Goal: Task Accomplishment & Management: Complete application form

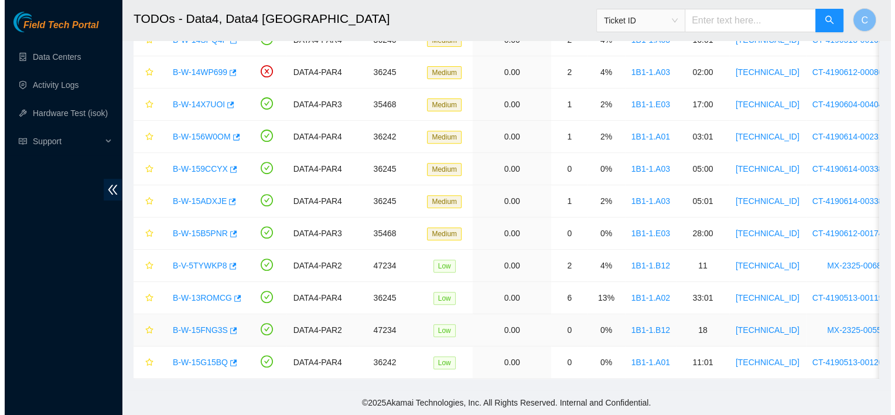
scroll to position [0, 5]
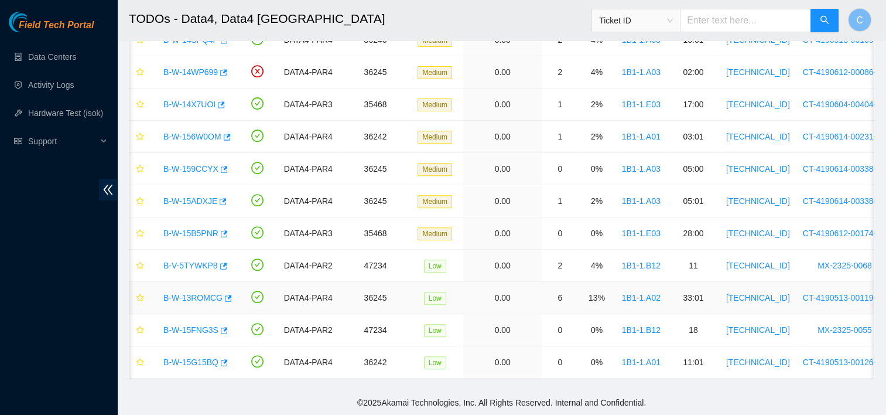
click at [197, 293] on link "B-W-13ROMCG" at bounding box center [192, 297] width 59 height 9
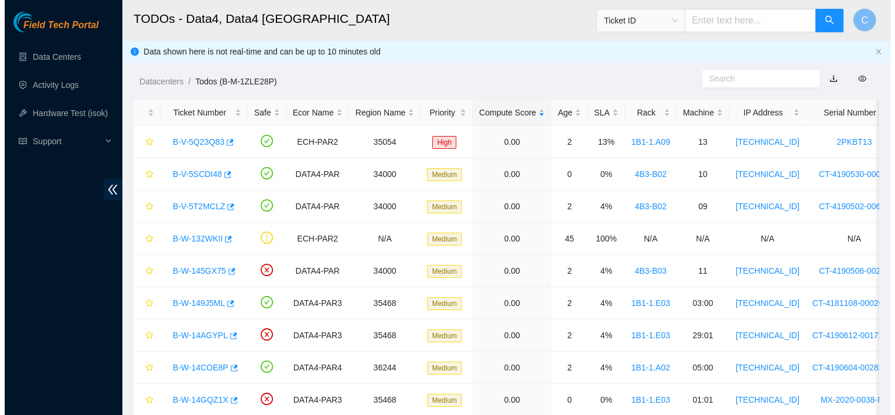
scroll to position [430, 0]
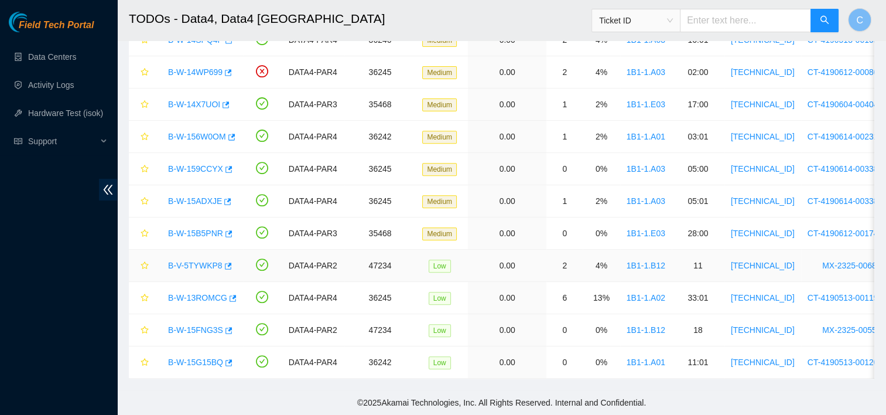
click at [191, 261] on link "B-V-5TYWKP8" at bounding box center [195, 265] width 54 height 9
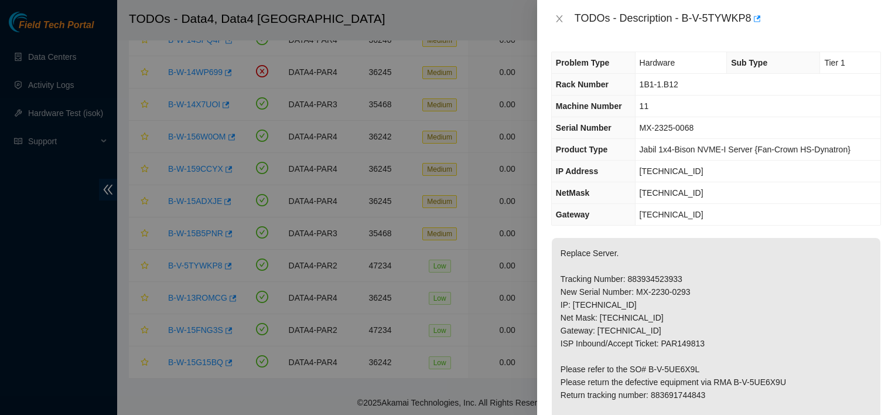
click at [220, 218] on div at bounding box center [447, 207] width 895 height 415
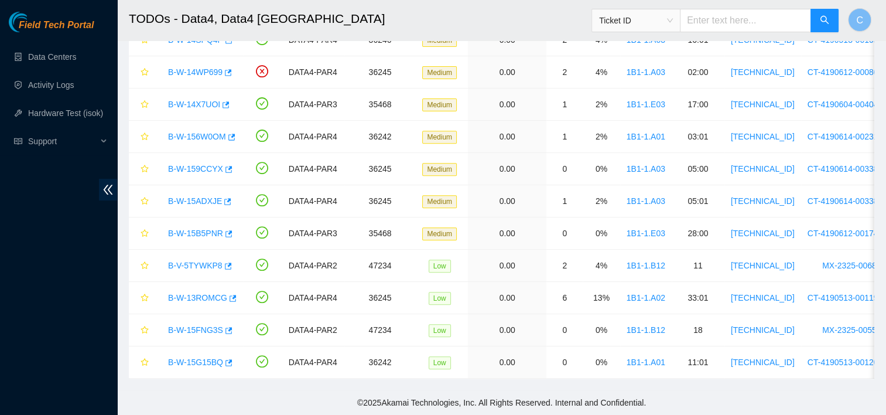
click at [886, 217] on div "TODOs - Description - undefined Problem Type N/A Rack Number N/A Machine Number…" at bounding box center [886, 207] width 0 height 415
click at [198, 224] on div "B-W-15B5PNR" at bounding box center [199, 233] width 74 height 19
click at [198, 228] on link "B-W-15B5PNR" at bounding box center [195, 232] width 55 height 9
click at [192, 196] on link "B-W-15ADXJE" at bounding box center [195, 200] width 54 height 9
click at [197, 164] on link "B-W-159CCYX" at bounding box center [195, 168] width 55 height 9
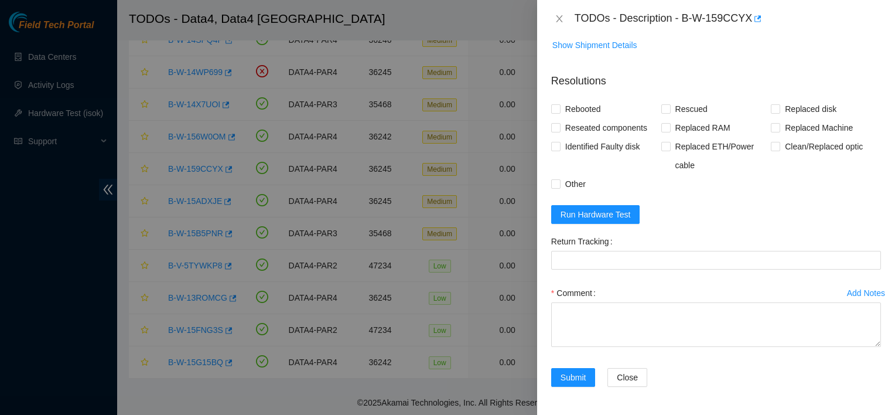
scroll to position [308, 0]
click at [599, 213] on span "Run Hardware Test" at bounding box center [595, 214] width 70 height 13
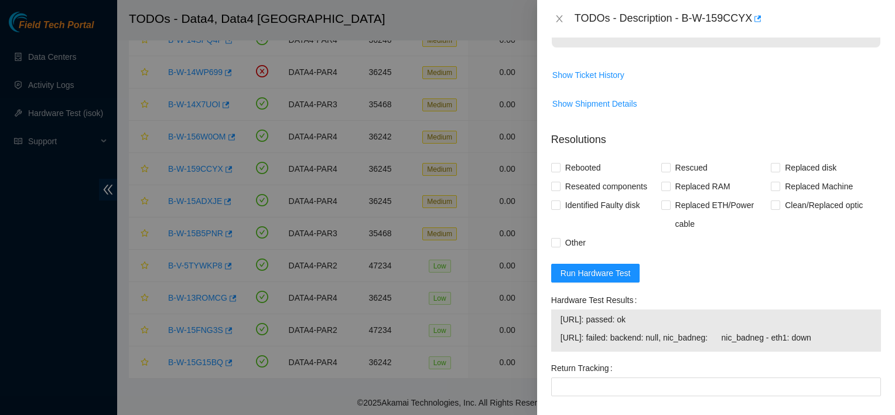
scroll to position [226, 0]
click at [609, 278] on span "Run Hardware Test" at bounding box center [595, 271] width 70 height 13
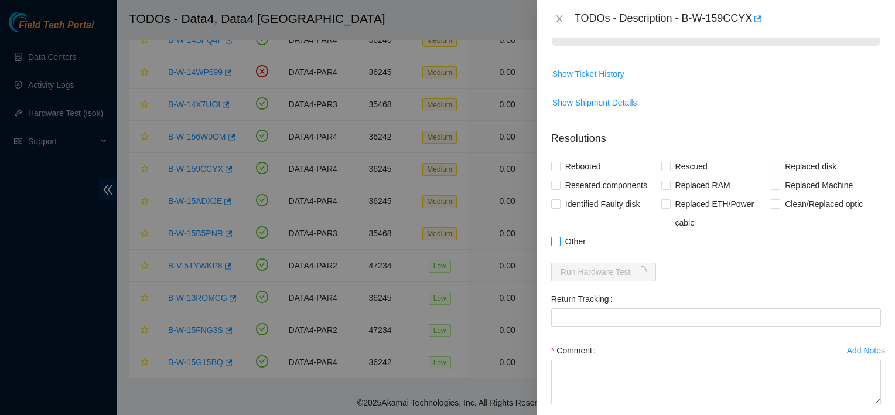
click at [562, 251] on span "Other" at bounding box center [575, 241] width 30 height 19
click at [559, 245] on input "Other" at bounding box center [555, 241] width 8 height 8
checkbox input "true"
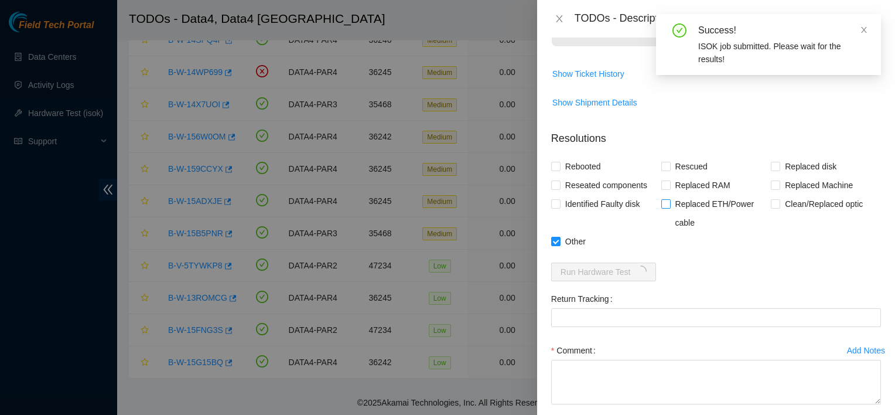
click at [682, 228] on span "Replaced ETH/Power cable" at bounding box center [721, 212] width 101 height 37
click at [669, 207] on input "Replaced ETH/Power cable" at bounding box center [665, 203] width 8 height 8
checkbox input "true"
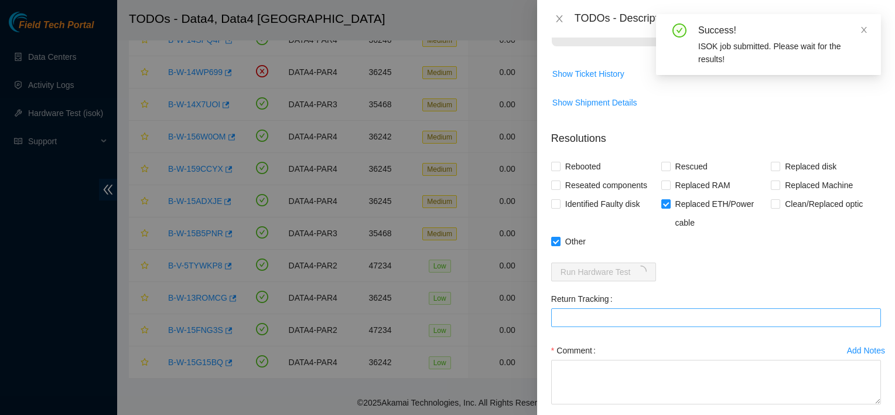
scroll to position [308, 0]
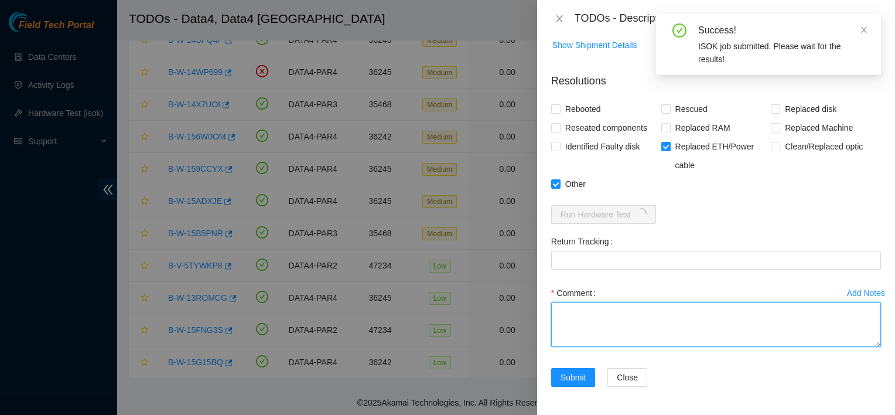
click at [628, 325] on textarea "Comment" at bounding box center [716, 324] width 330 height 45
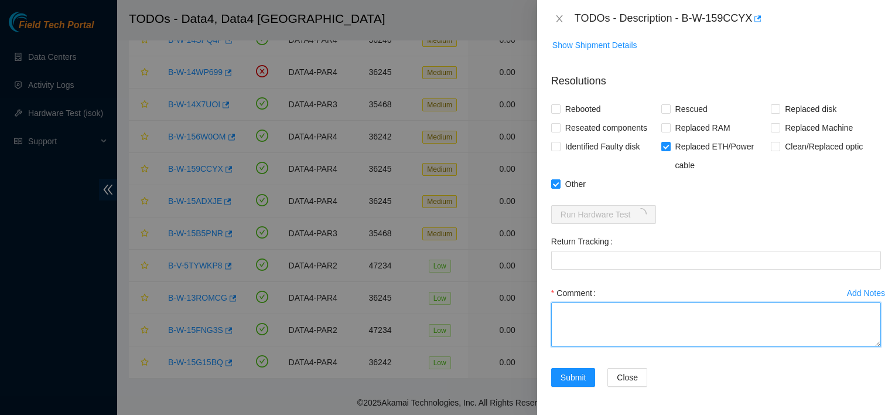
click at [628, 325] on textarea "Comment" at bounding box center [716, 324] width 330 height 45
type textarea "r"
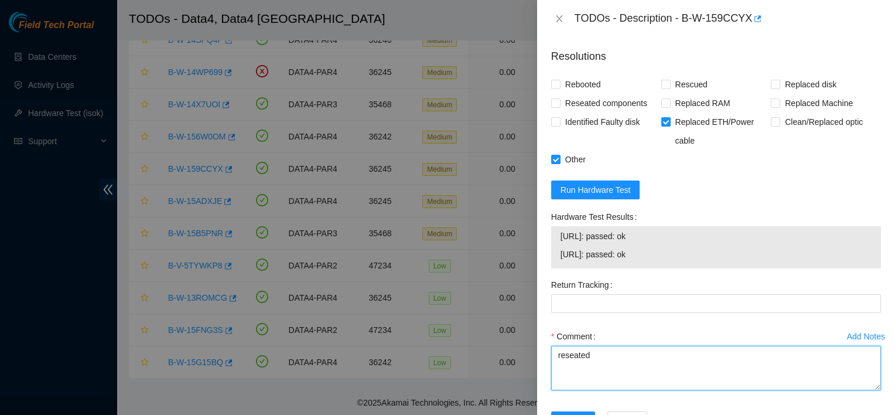
scroll to position [337, 0]
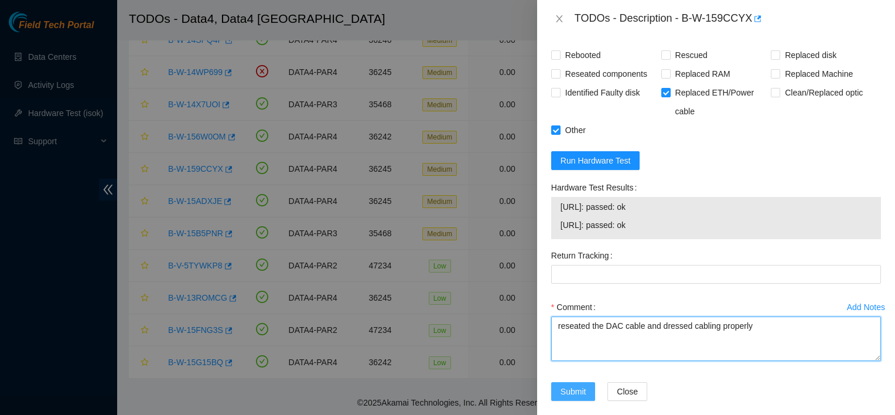
type textarea "reseated the DAC cable and dressed cabling properly"
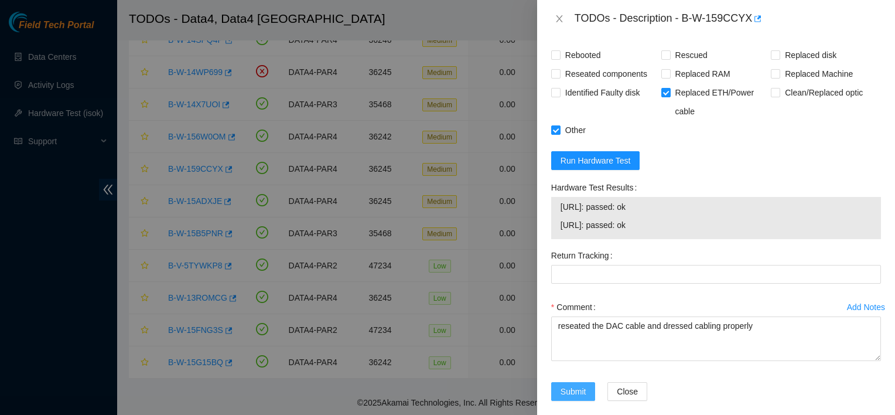
click at [563, 398] on span "Submit" at bounding box center [573, 391] width 26 height 13
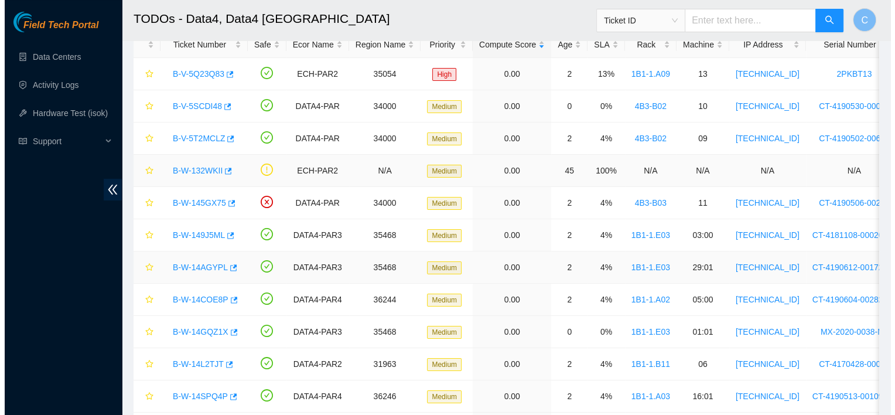
scroll to position [134, 0]
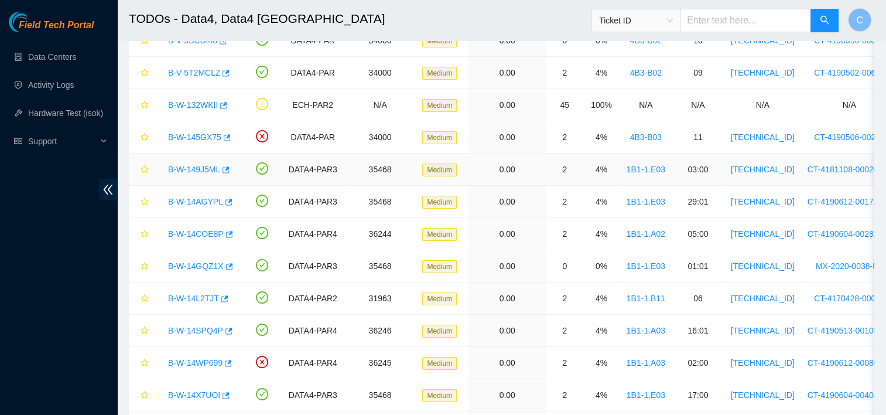
click at [204, 165] on link "B-W-149J5ML" at bounding box center [194, 169] width 52 height 9
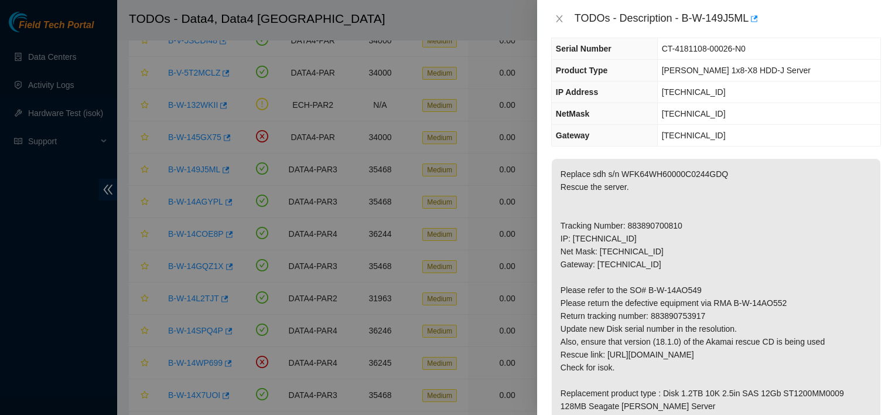
scroll to position [0, 0]
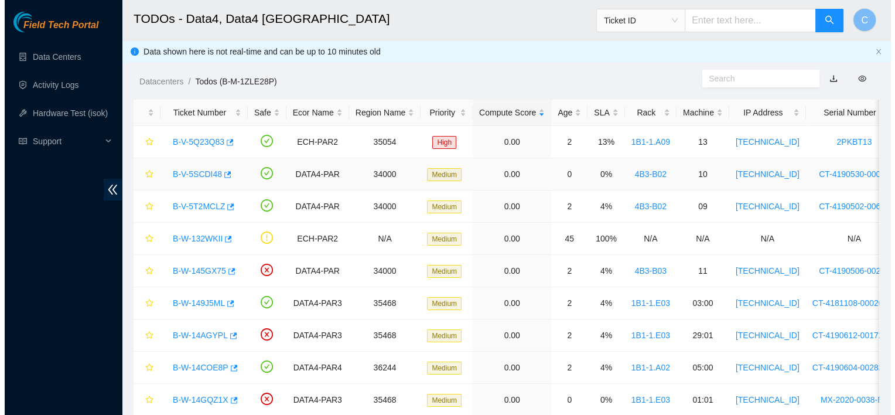
scroll to position [430, 0]
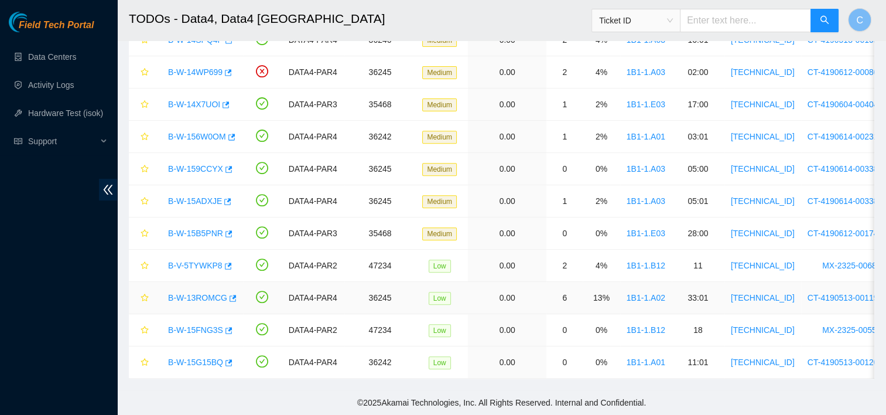
click at [187, 293] on link "B-W-13ROMCG" at bounding box center [197, 297] width 59 height 9
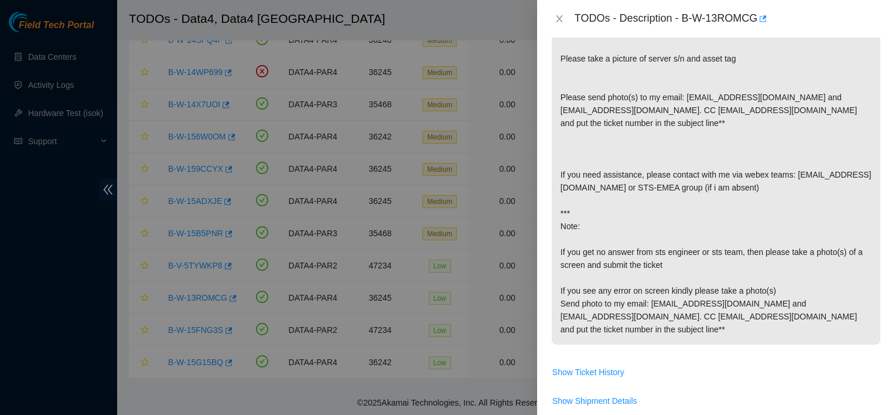
scroll to position [227, 0]
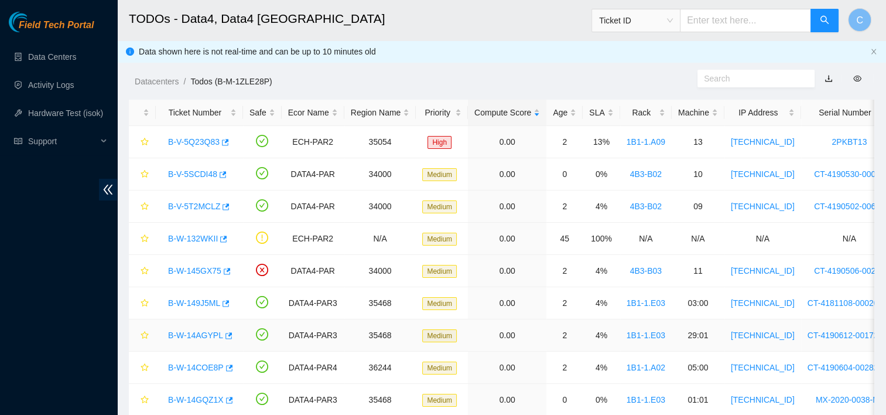
click at [200, 331] on link "B-W-14AGYPL" at bounding box center [195, 334] width 55 height 9
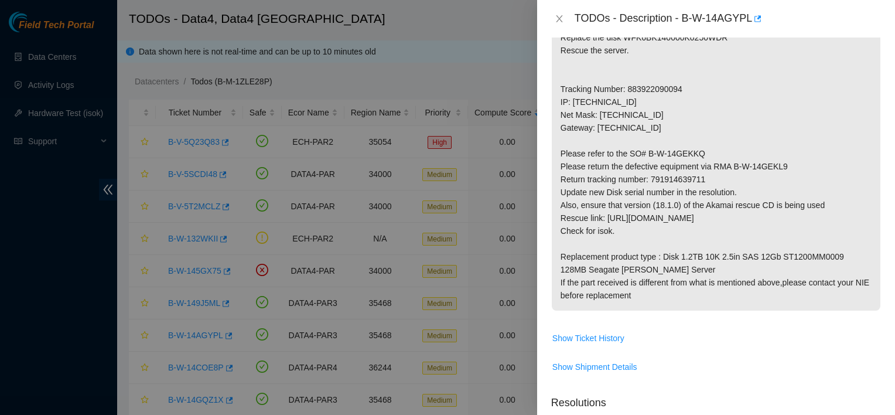
scroll to position [219, 0]
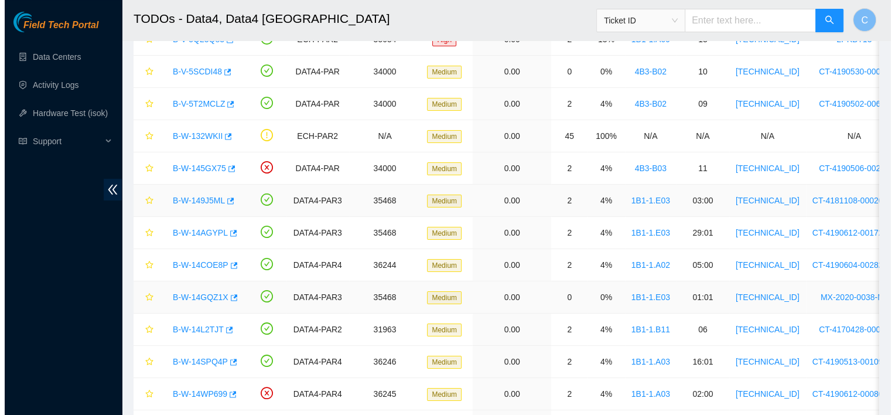
scroll to position [103, 0]
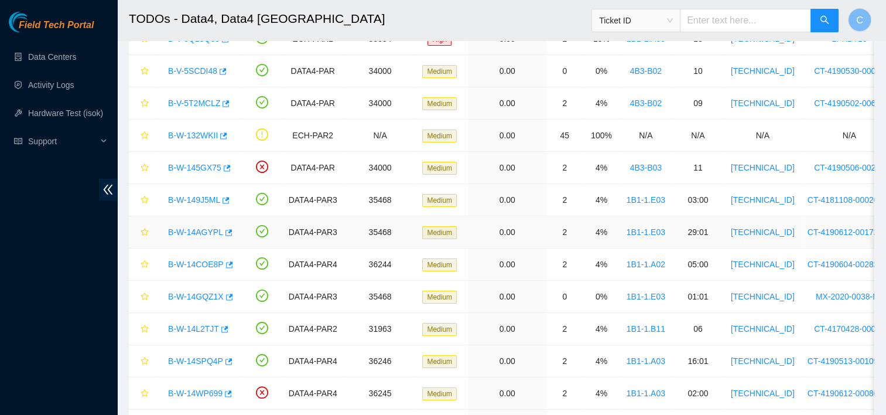
click at [205, 239] on div "B-W-14AGYPL" at bounding box center [199, 232] width 74 height 19
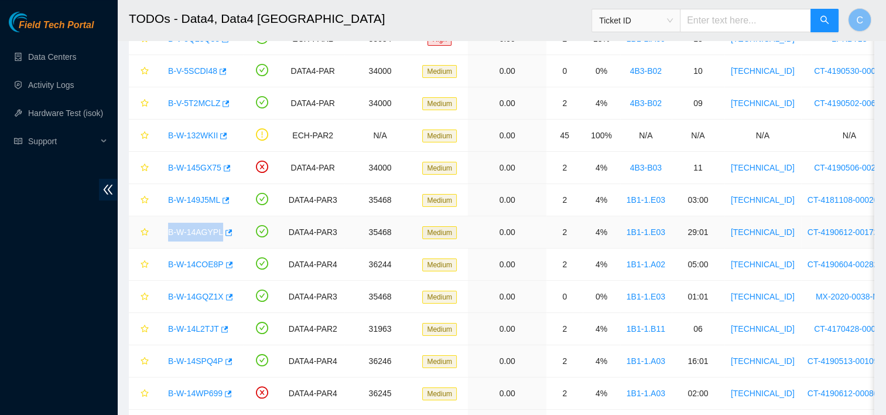
click at [205, 239] on div "B-W-14AGYPL" at bounding box center [199, 232] width 74 height 19
drag, startPoint x: 205, startPoint y: 239, endPoint x: 196, endPoint y: 231, distance: 11.6
click at [196, 231] on link "B-W-14AGYPL" at bounding box center [195, 231] width 55 height 9
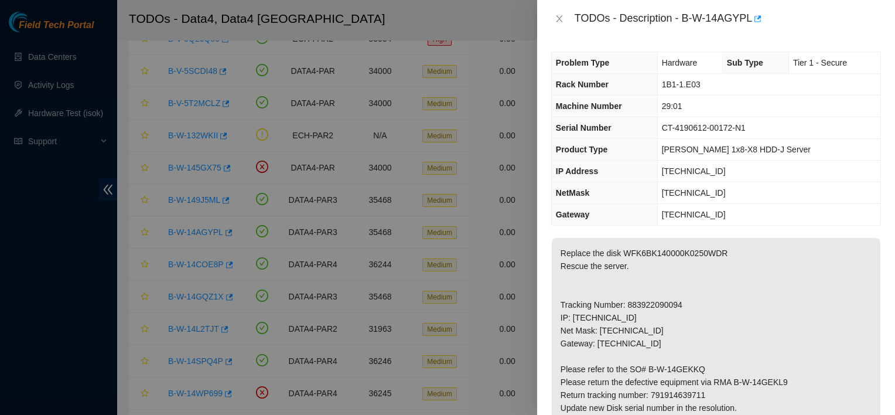
click at [804, 117] on td "CT-4190612-00172-N1" at bounding box center [768, 128] width 223 height 22
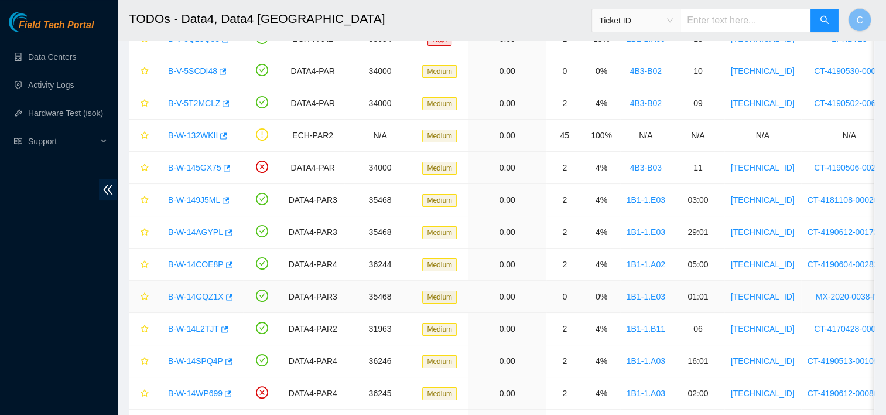
click at [202, 298] on link "B-W-14GQZ1X" at bounding box center [196, 296] width 56 height 9
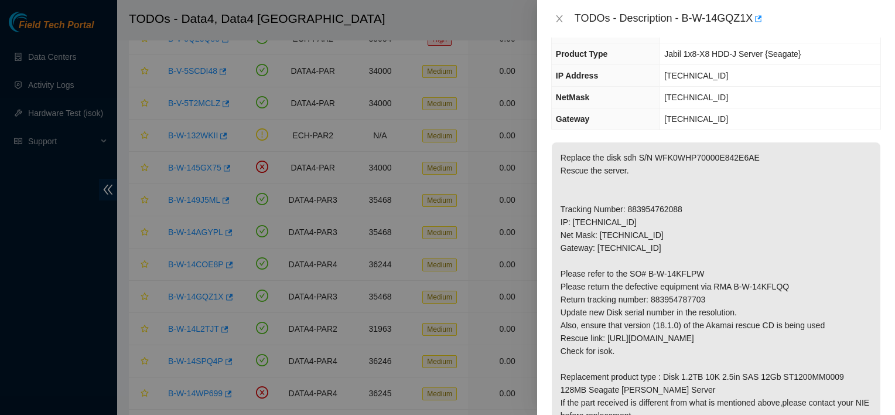
scroll to position [0, 0]
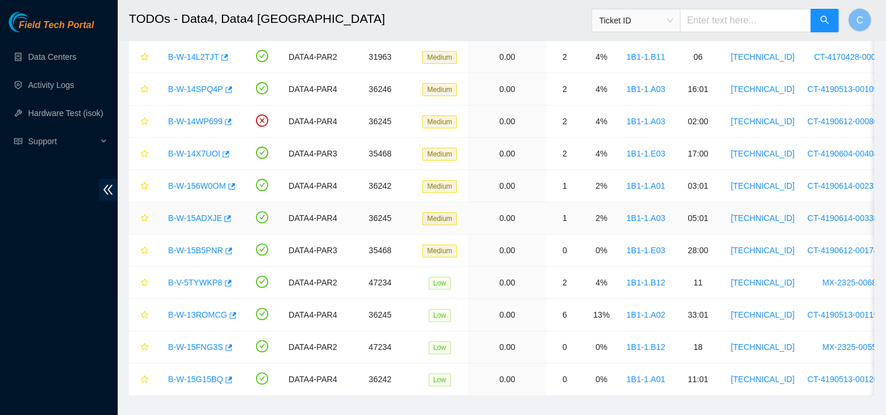
scroll to position [398, 0]
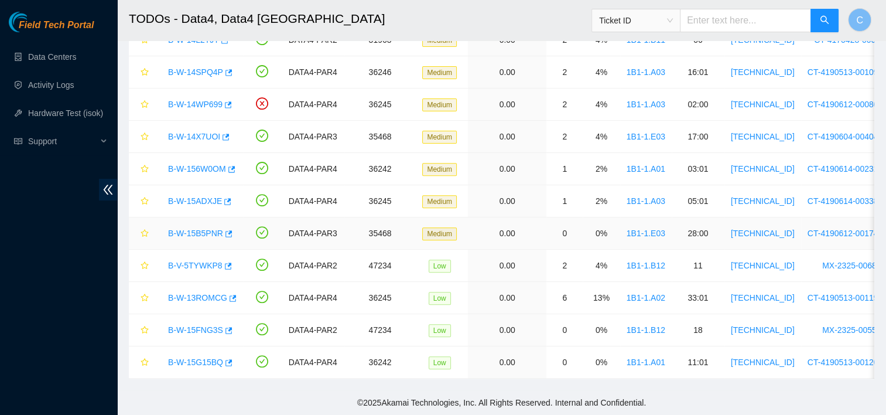
click at [180, 228] on link "B-W-15B5PNR" at bounding box center [195, 232] width 55 height 9
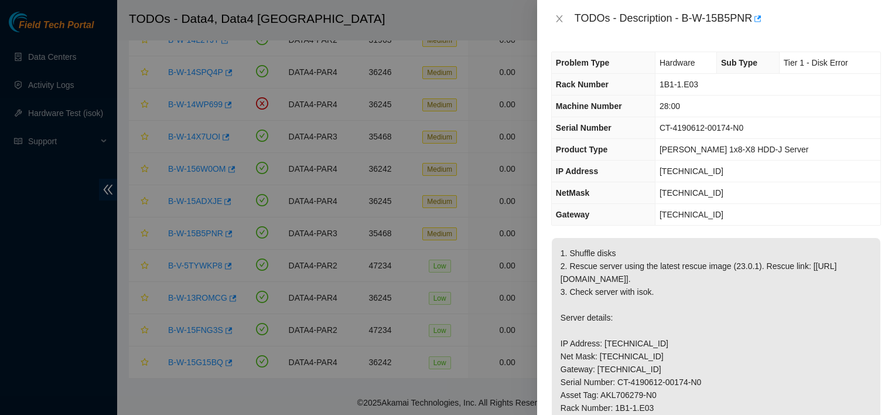
click at [61, 321] on div at bounding box center [447, 207] width 895 height 415
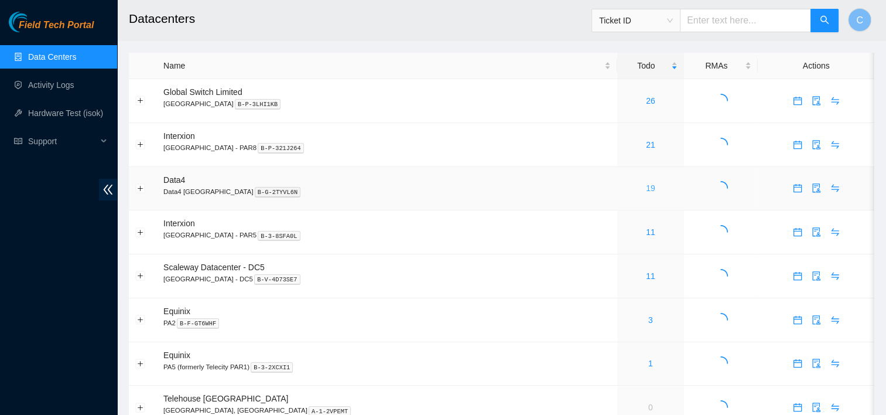
click at [646, 190] on link "19" at bounding box center [650, 187] width 9 height 9
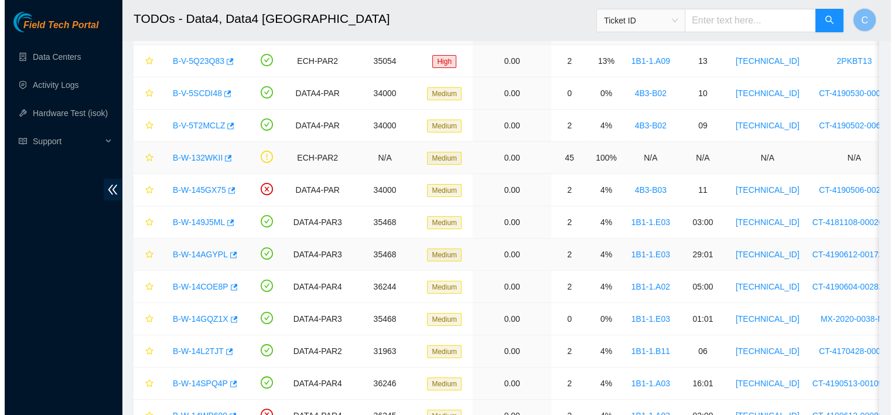
scroll to position [81, 0]
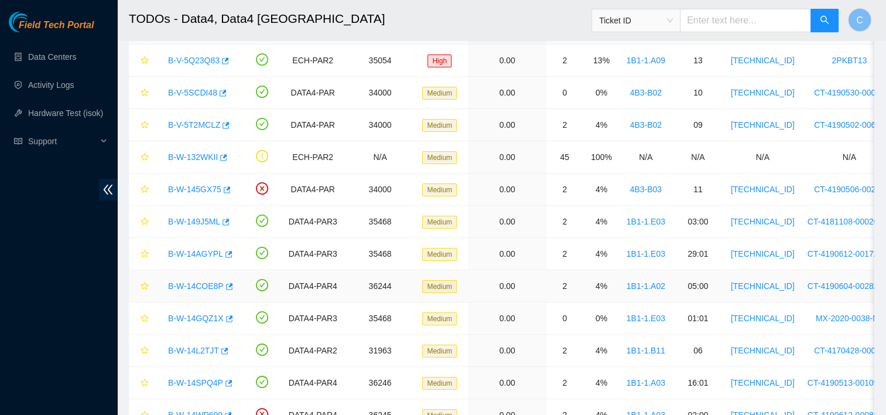
click at [208, 283] on link "B-W-14COE8P" at bounding box center [196, 285] width 56 height 9
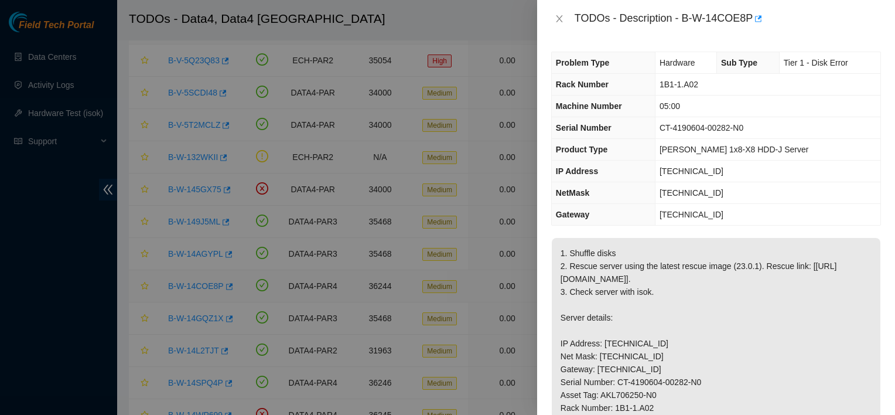
click at [208, 283] on div at bounding box center [447, 207] width 895 height 415
drag, startPoint x: 685, startPoint y: 16, endPoint x: 751, endPoint y: 4, distance: 67.3
click at [751, 4] on div "TODOs - Description - B-W-14COE8P" at bounding box center [716, 18] width 358 height 37
copy div "B-W-14COE8P"
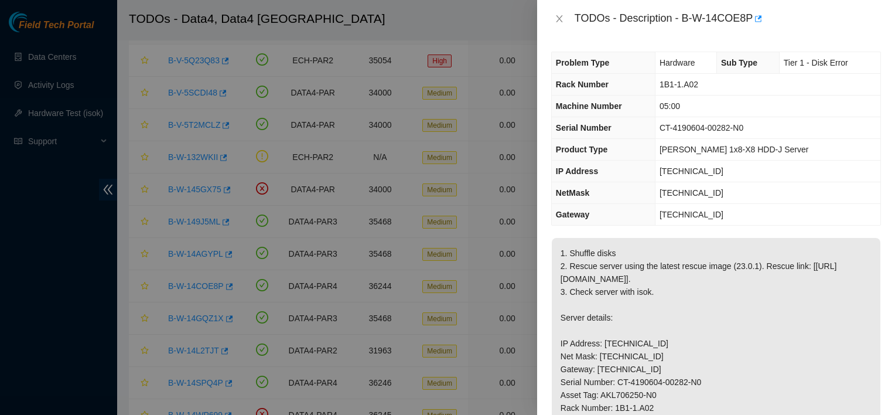
click at [686, 232] on div "Problem Type Hardware Sub Type Tier 1 - Disk Error Rack Number 1B1-1.A02 Machin…" at bounding box center [716, 225] width 358 height 377
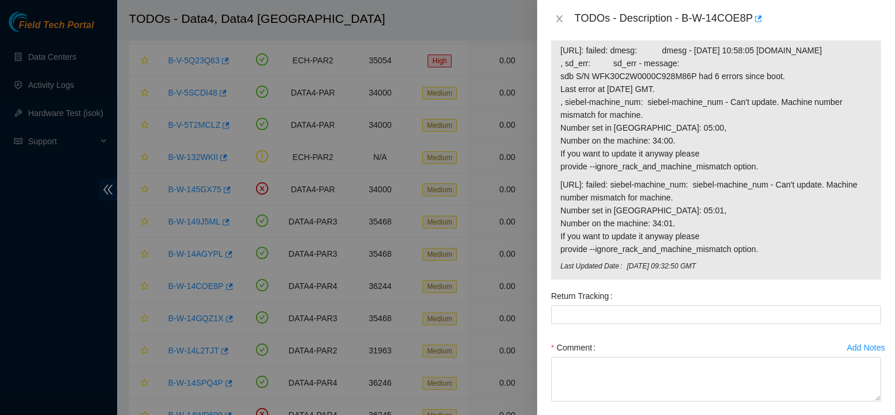
scroll to position [849, 0]
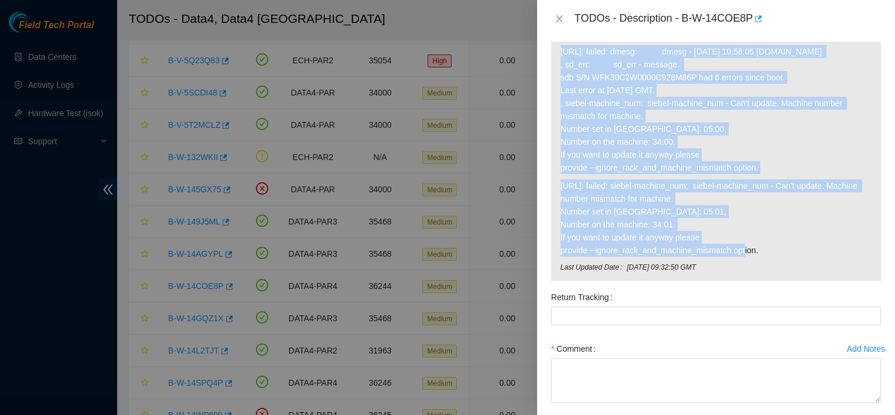
drag, startPoint x: 768, startPoint y: 316, endPoint x: 548, endPoint y: 117, distance: 297.3
click at [548, 117] on div "Hardware Test Results 95.100.203.4: failed: dmesg: dmesg - Aug 31 10:58:05 a95-…" at bounding box center [715, 155] width 339 height 265
copy tbody "95.100.203.4: failed: dmesg: dmesg - Aug 31 10:58:05 a95-100-203-4.deploy.akama…"
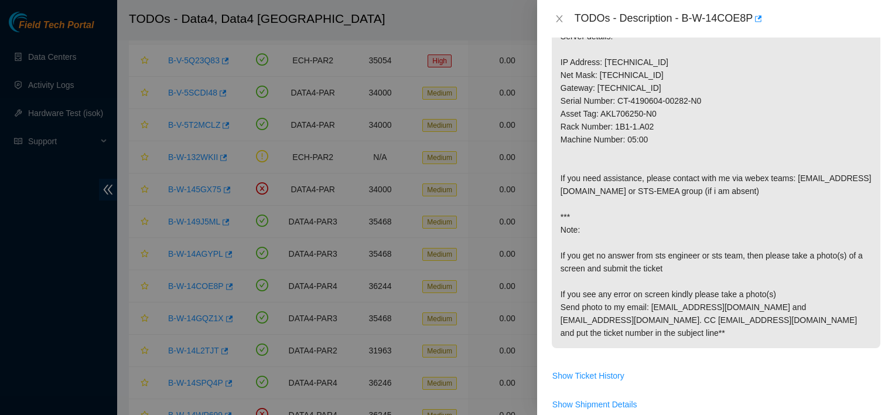
scroll to position [152, 0]
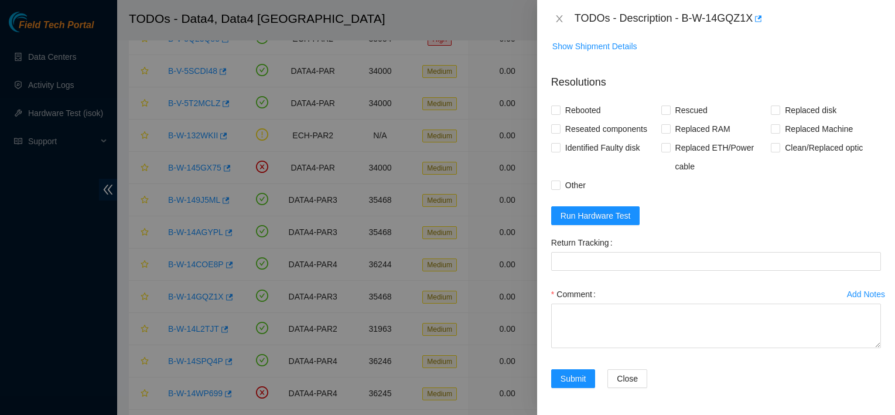
scroll to position [536, 0]
click at [624, 221] on button "Run Hardware Test" at bounding box center [595, 215] width 89 height 19
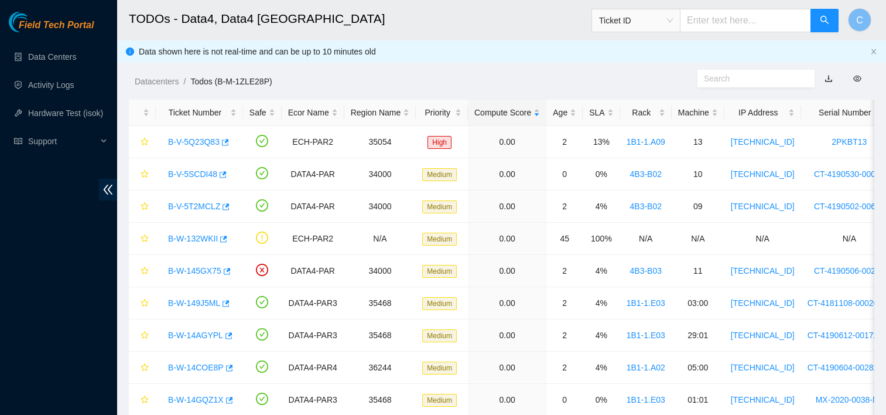
scroll to position [398, 0]
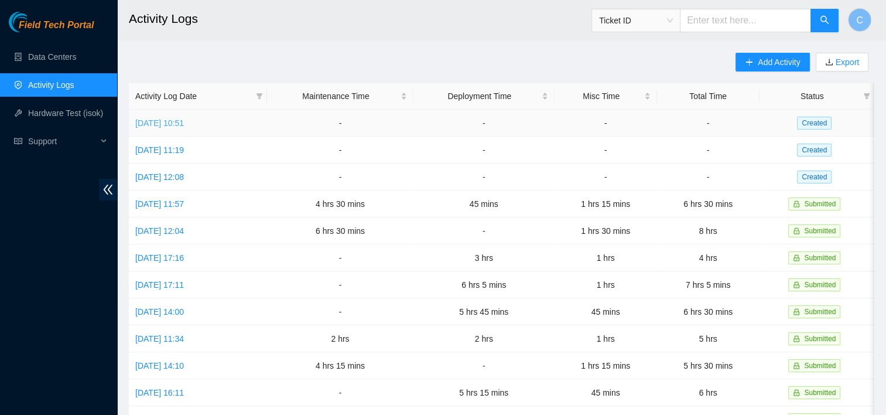
click at [184, 124] on link "[DATE] 10:51" at bounding box center [159, 122] width 49 height 9
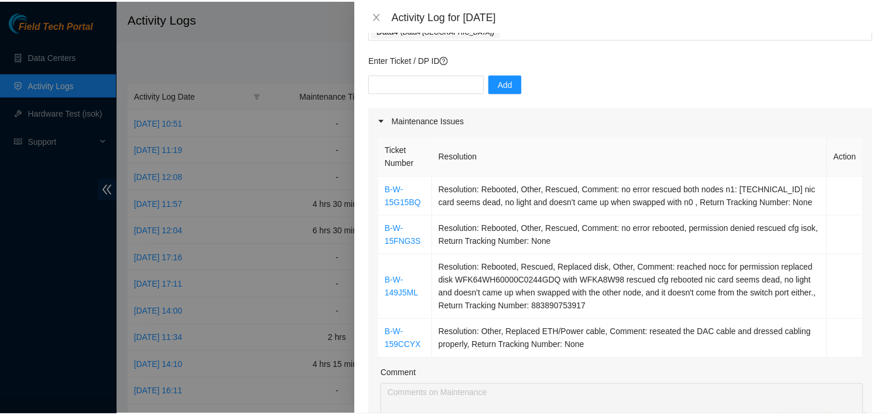
scroll to position [82, 0]
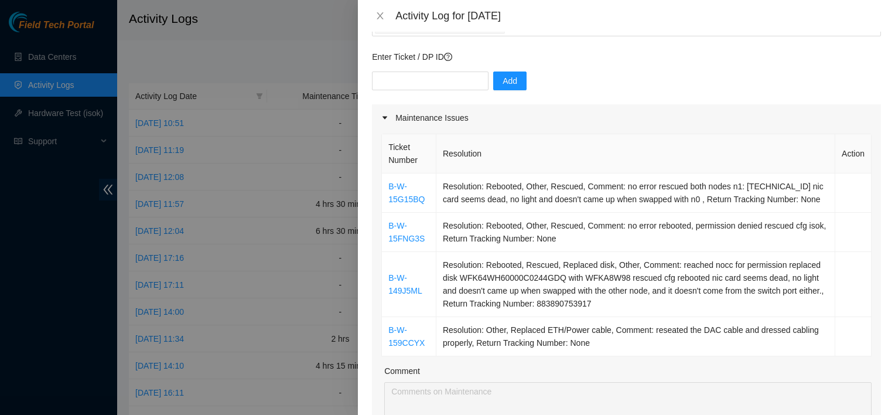
click at [268, 51] on div at bounding box center [447, 207] width 895 height 415
click at [387, 18] on button "Close" at bounding box center [380, 16] width 16 height 11
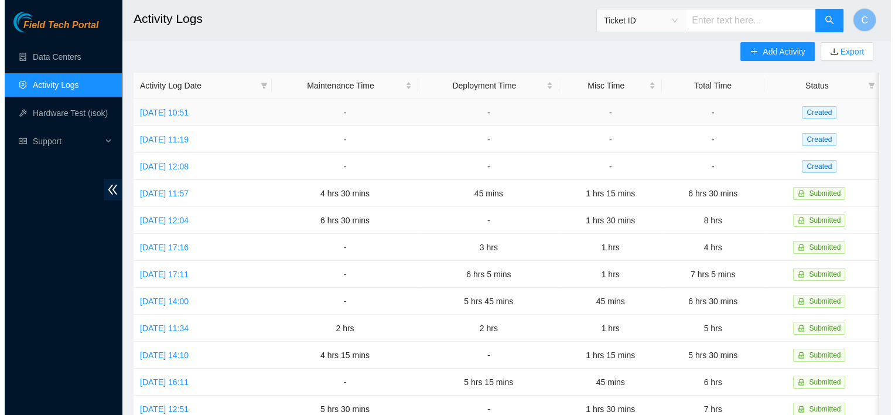
scroll to position [0, 0]
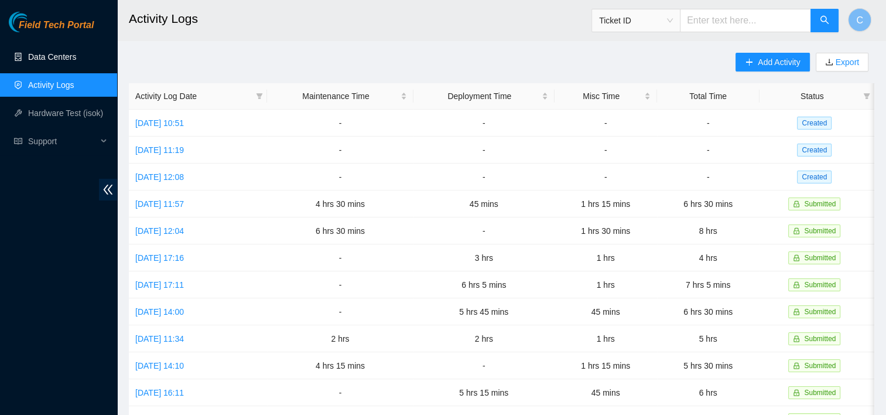
click at [74, 59] on link "Data Centers" at bounding box center [52, 56] width 48 height 9
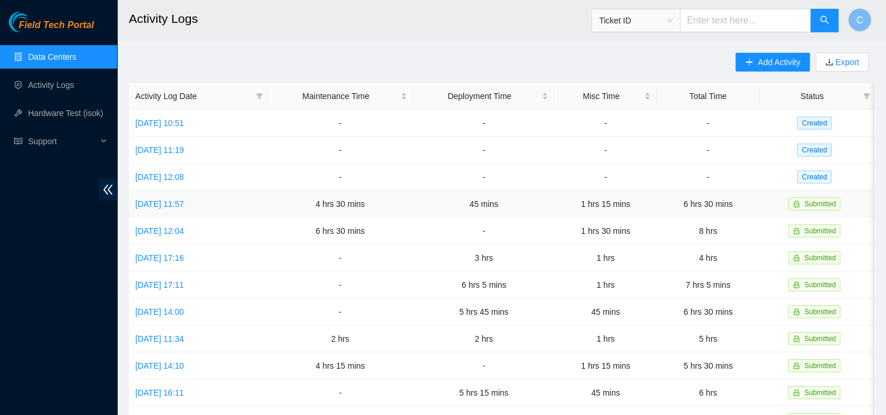
click at [682, 213] on td "6 hrs 30 mins" at bounding box center [708, 203] width 102 height 27
click at [170, 128] on td "[DATE] 10:51" at bounding box center [198, 123] width 138 height 27
click at [165, 119] on link "[DATE] 10:51" at bounding box center [159, 122] width 49 height 9
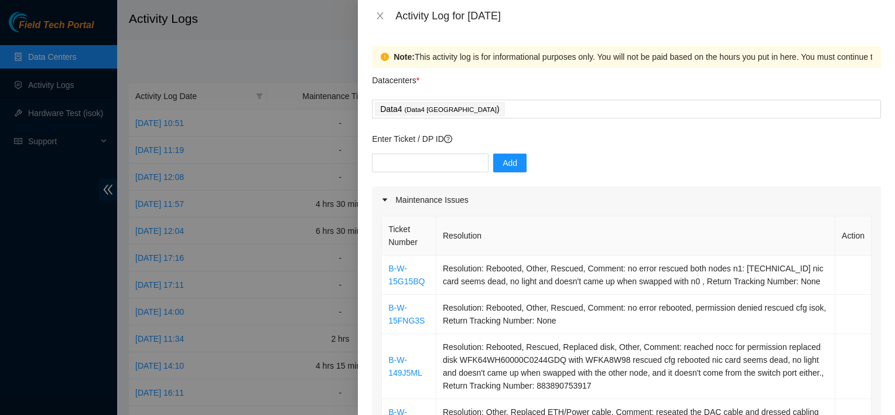
drag, startPoint x: 396, startPoint y: 174, endPoint x: 558, endPoint y: 134, distance: 166.1
click at [558, 134] on div "Enter Ticket / DP ID Add" at bounding box center [626, 159] width 509 height 54
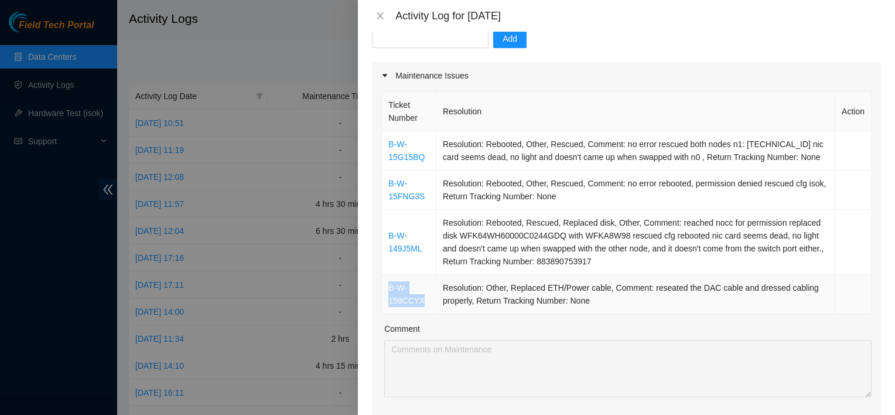
drag, startPoint x: 429, startPoint y: 300, endPoint x: 384, endPoint y: 286, distance: 47.1
click at [384, 286] on td "B-W-159CCYX" at bounding box center [409, 294] width 54 height 39
copy link "B-W-159CCYX"
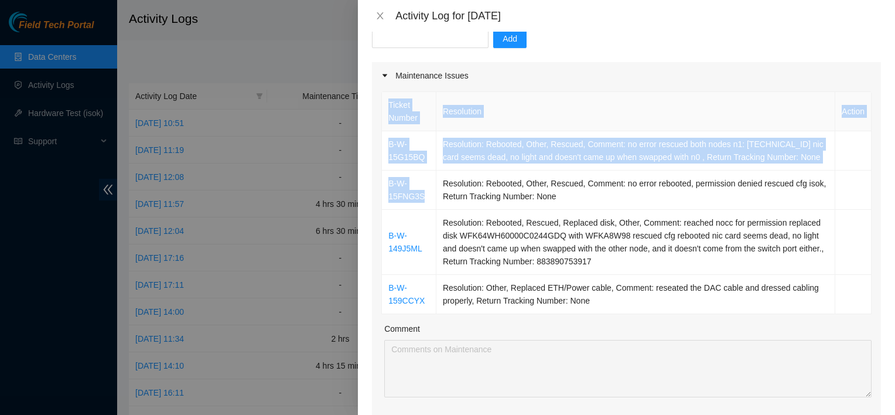
drag, startPoint x: 432, startPoint y: 199, endPoint x: 380, endPoint y: 184, distance: 54.1
click at [380, 184] on div "Ticket Number Resolution Action B-W-15G15BQ Resolution: Rebooted, Other, Rescue…" at bounding box center [626, 275] width 509 height 372
click at [371, 178] on div "Note: This activity log is for informational purposes only. You will not be pai…" at bounding box center [626, 223] width 537 height 383
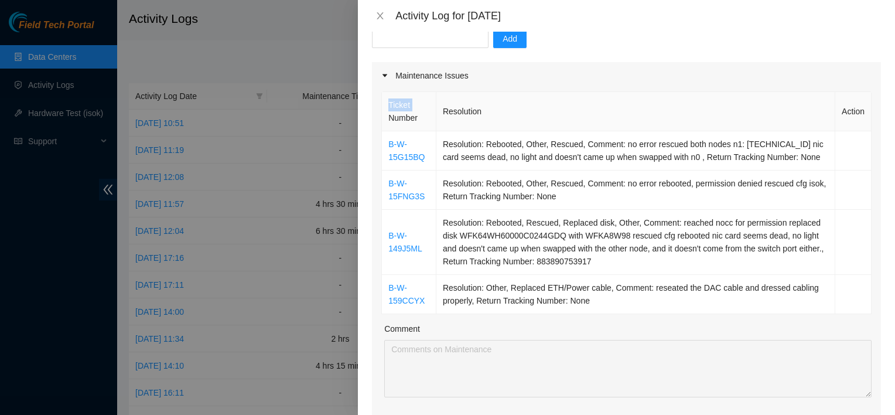
click at [371, 178] on div "Note: This activity log is for informational purposes only. You will not be pai…" at bounding box center [626, 223] width 537 height 383
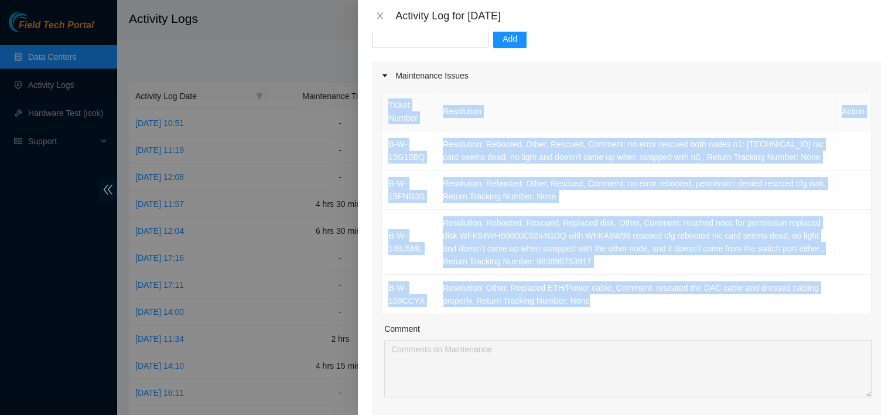
drag, startPoint x: 372, startPoint y: 178, endPoint x: 351, endPoint y: 179, distance: 20.5
click at [351, 179] on div at bounding box center [447, 207] width 895 height 415
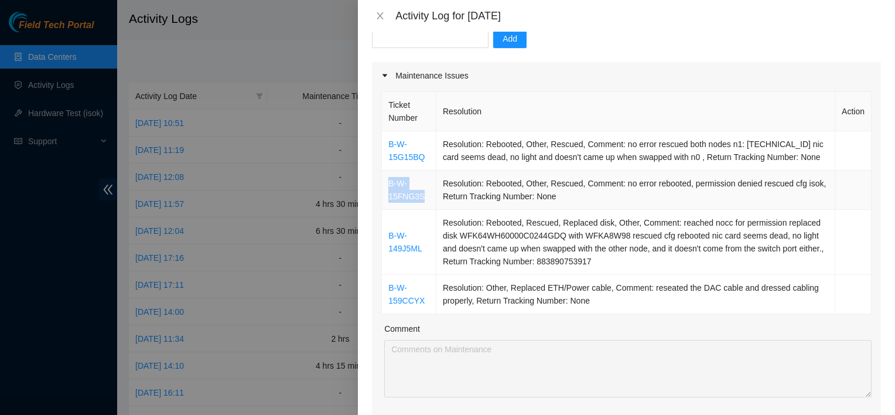
drag, startPoint x: 430, startPoint y: 196, endPoint x: 385, endPoint y: 184, distance: 47.0
click at [385, 184] on td "B-W-15FNG3S" at bounding box center [409, 189] width 54 height 39
copy link "B-W-15FNG3S"
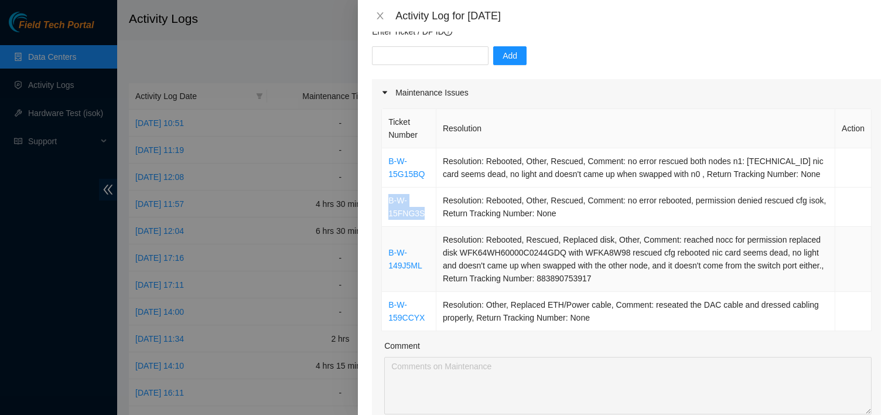
scroll to position [105, 0]
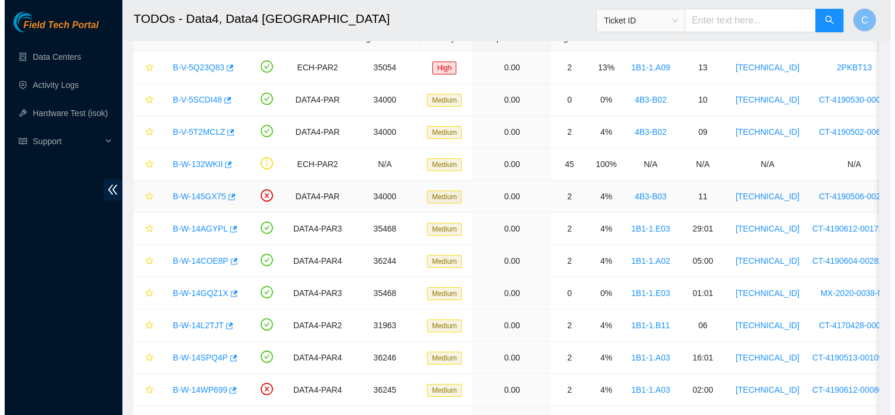
scroll to position [86, 0]
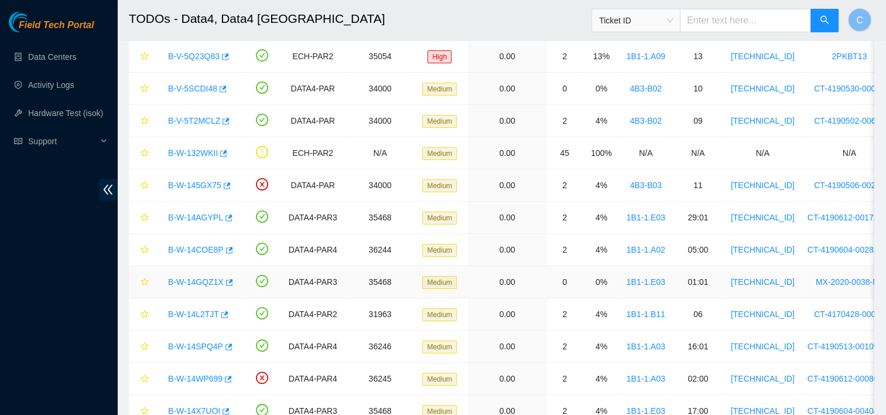
click at [209, 282] on link "B-W-14GQZ1X" at bounding box center [196, 281] width 56 height 9
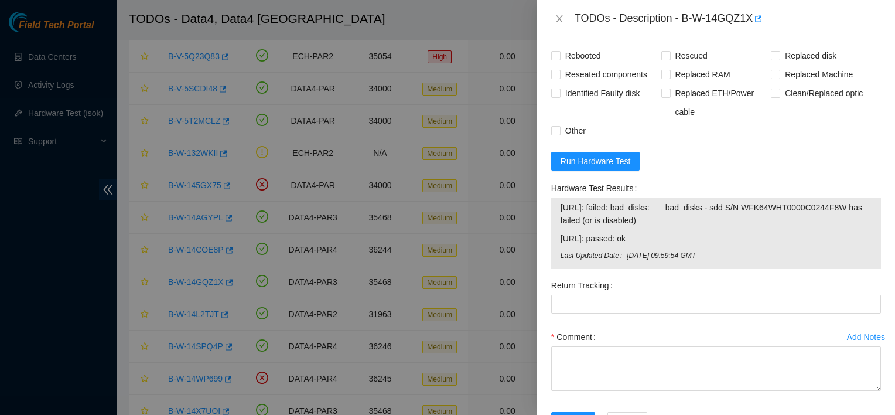
scroll to position [593, 0]
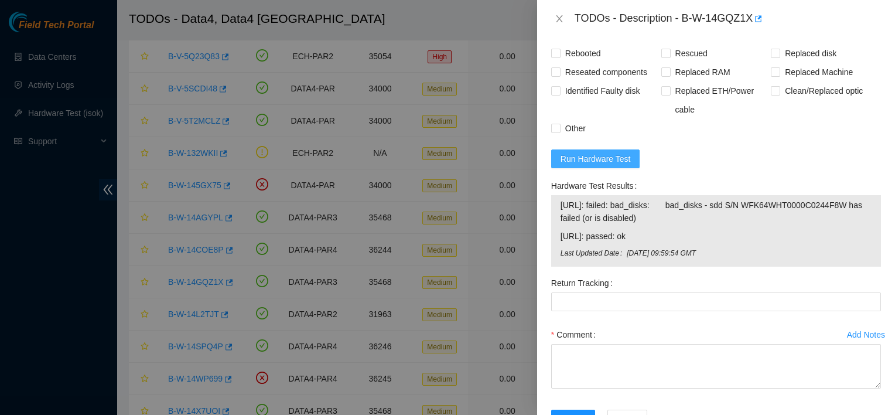
click at [579, 150] on button "Run Hardware Test" at bounding box center [595, 158] width 89 height 19
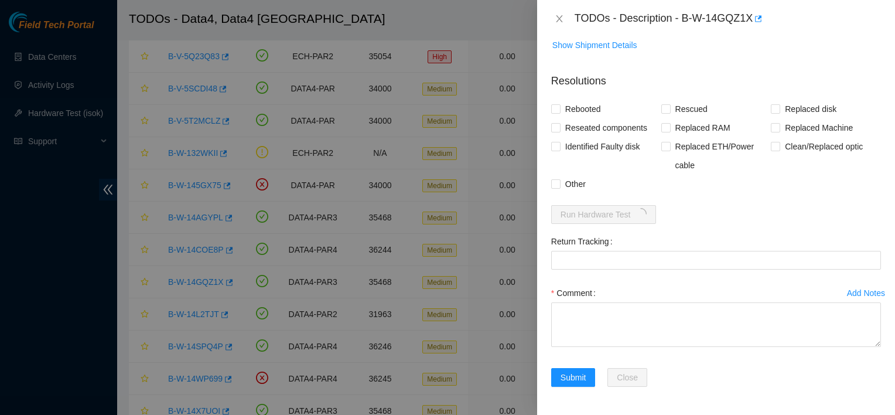
scroll to position [536, 0]
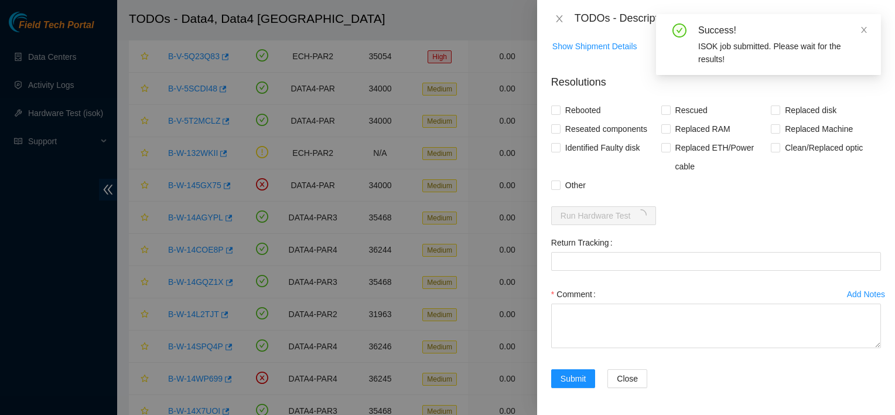
click at [587, 93] on form "Resolutions Rebooted Rescued Replaced disk Reseated components Replaced RAM Rep…" at bounding box center [716, 233] width 330 height 337
click at [587, 104] on span "Rebooted" at bounding box center [582, 110] width 45 height 19
click at [559, 105] on input "Rebooted" at bounding box center [555, 109] width 8 height 8
checkbox input "true"
click at [570, 146] on span "Identified Faulty disk" at bounding box center [602, 147] width 84 height 19
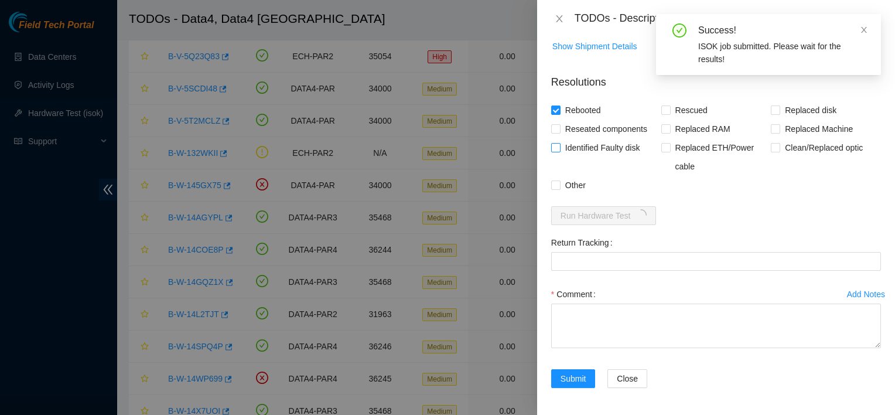
click at [559, 146] on input "Identified Faulty disk" at bounding box center [555, 147] width 8 height 8
checkbox input "true"
click at [567, 184] on span "Other" at bounding box center [575, 185] width 30 height 19
click at [559, 184] on input "Other" at bounding box center [555, 184] width 8 height 8
checkbox input "true"
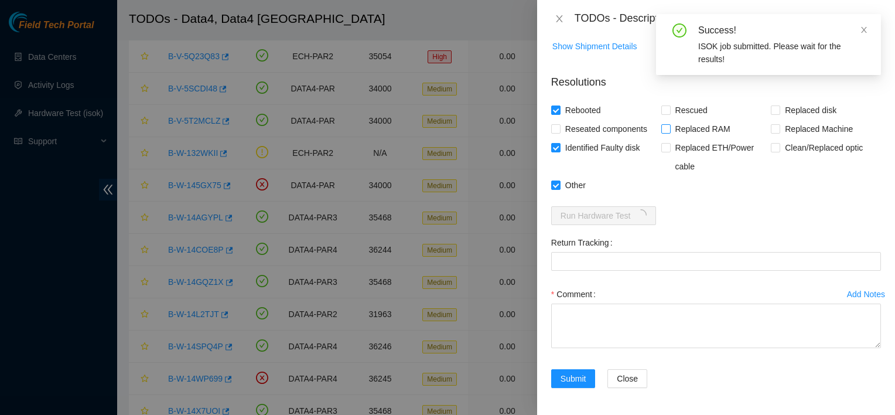
click at [683, 119] on span "Replaced RAM" at bounding box center [703, 128] width 64 height 19
click at [669, 124] on input "Replaced RAM" at bounding box center [665, 128] width 8 height 8
checkbox input "true"
click at [684, 117] on span "Rescued" at bounding box center [692, 110] width 42 height 19
click at [669, 114] on input "Rescued" at bounding box center [665, 109] width 8 height 8
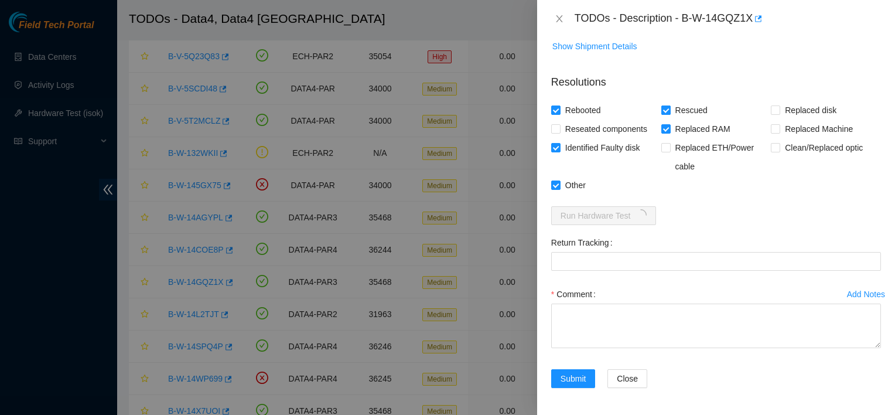
click at [689, 114] on span "Rescued" at bounding box center [692, 110] width 42 height 19
click at [669, 114] on input "Rescued" at bounding box center [665, 109] width 8 height 8
click at [688, 111] on span "Rescued" at bounding box center [692, 110] width 42 height 19
click at [669, 111] on input "Rescued" at bounding box center [665, 109] width 8 height 8
checkbox input "true"
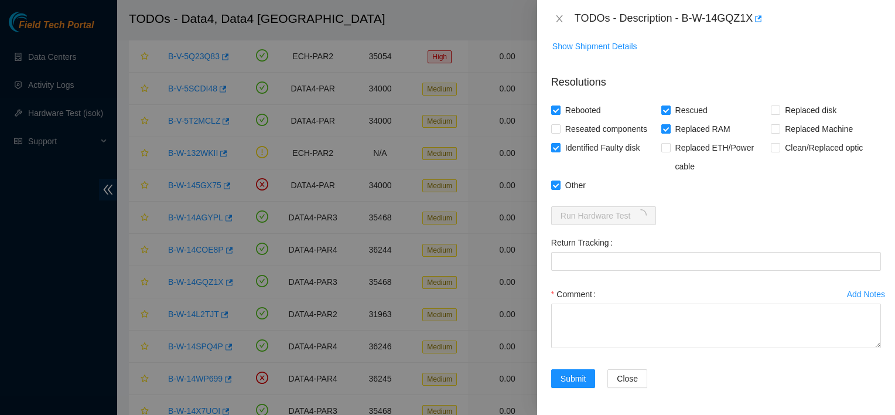
click at [689, 129] on span "Replaced RAM" at bounding box center [703, 128] width 64 height 19
click at [669, 129] on input "Replaced RAM" at bounding box center [665, 128] width 8 height 8
checkbox input "false"
click at [780, 107] on span "Replaced disk" at bounding box center [810, 110] width 61 height 19
click at [778, 107] on input "Replaced disk" at bounding box center [775, 109] width 8 height 8
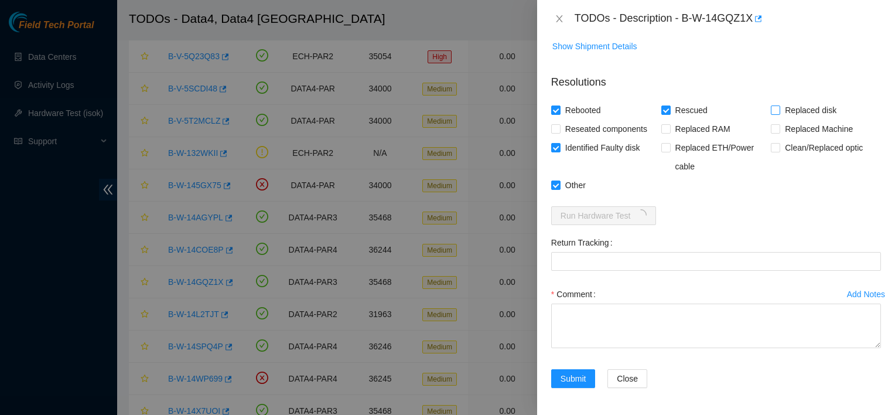
checkbox input "true"
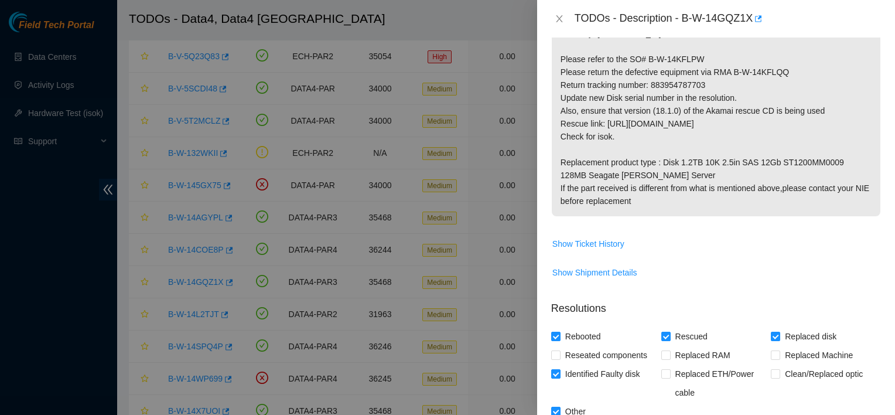
scroll to position [309, 0]
click at [692, 89] on p "Replace the disk sdh S/N WFK0WHP70000E842E6AE Rescue the server. Tracking Numbe…" at bounding box center [716, 73] width 329 height 288
copy p "883954787703"
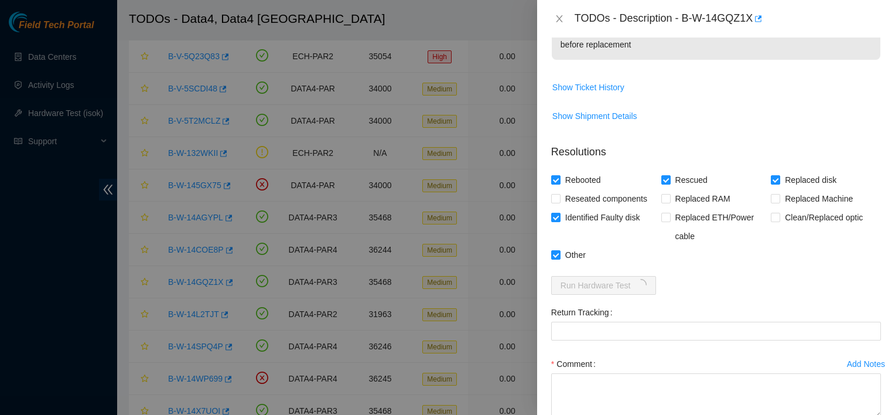
scroll to position [528, 0]
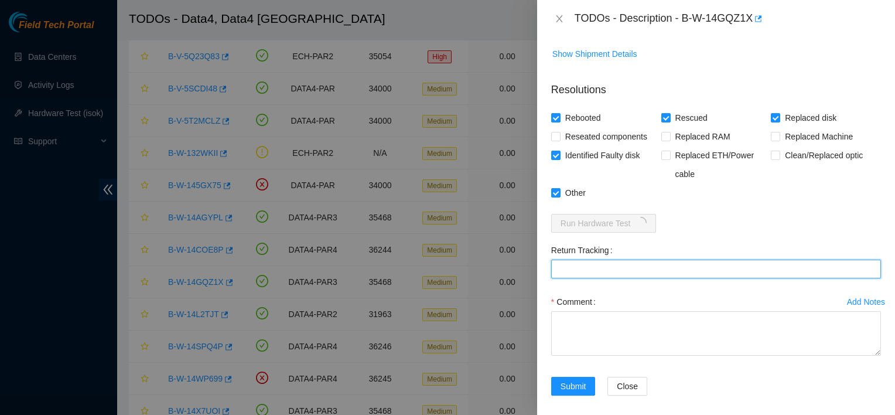
click at [590, 259] on Tracking "Return Tracking" at bounding box center [716, 268] width 330 height 19
paste Tracking "883954787703"
type Tracking "883954787703"
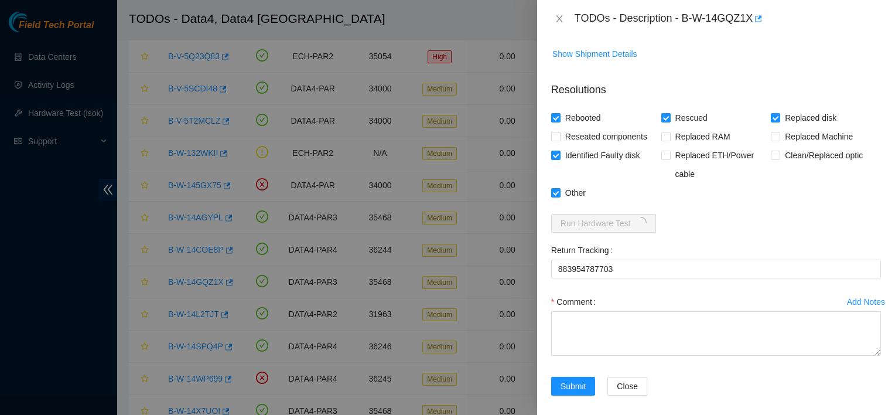
click at [639, 164] on div "Identified Faulty disk" at bounding box center [606, 164] width 110 height 37
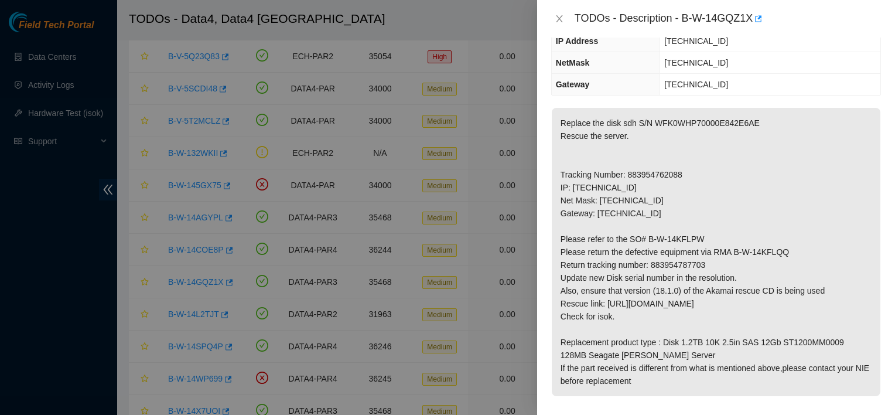
scroll to position [616, 0]
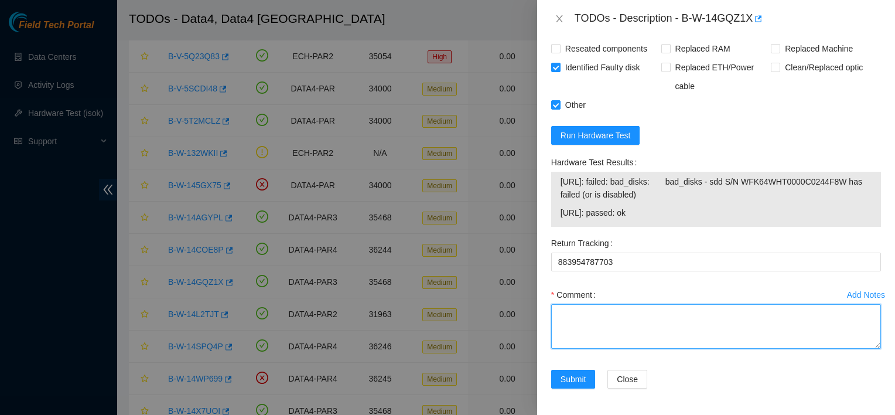
click at [620, 311] on textarea "Comment" at bounding box center [716, 326] width 330 height 45
paste textarea "reached nocc for permission replaced disk with rescued cfg rebooted"
click at [638, 317] on textarea "reached nocc for permission replaced disk with rescued cfg rebooted" at bounding box center [716, 326] width 330 height 45
paste textarea "WFKA8NQF"
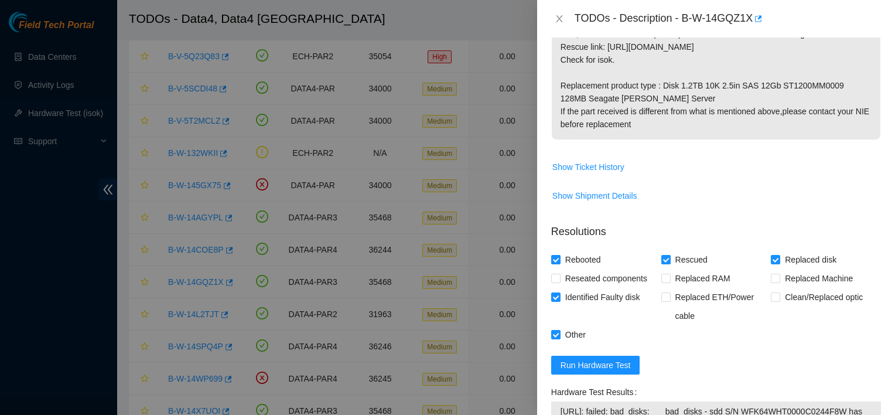
scroll to position [395, 0]
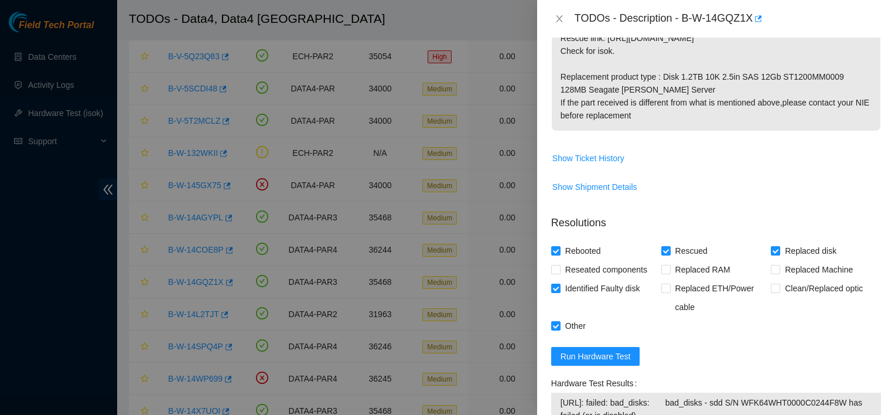
type textarea "reached nocc for permission replaced disk with WFKA8NQF rescued cfg rebooted"
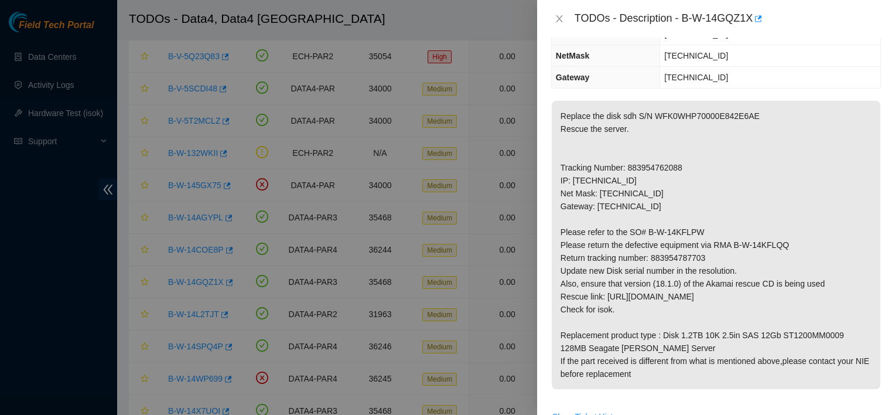
scroll to position [136, 0]
drag, startPoint x: 756, startPoint y: 140, endPoint x: 764, endPoint y: 124, distance: 18.3
click at [764, 124] on p "Replace the disk sdh S/N WFK0WHP70000E842E6AE Rescue the server. Tracking Numbe…" at bounding box center [716, 245] width 329 height 288
click at [700, 112] on p "Replace the disk sdh S/N WFK0WHP70000E842E6AE Rescue the server. Tracking Numbe…" at bounding box center [716, 245] width 329 height 288
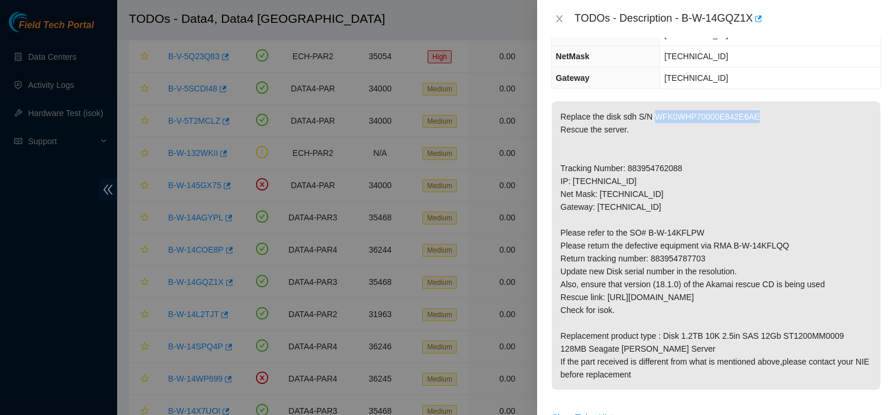
copy p "WFK0WHP70000E842E6AE"
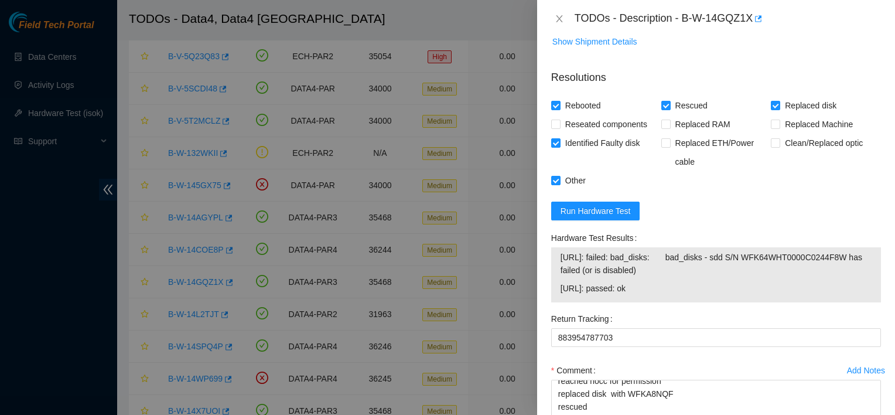
scroll to position [542, 0]
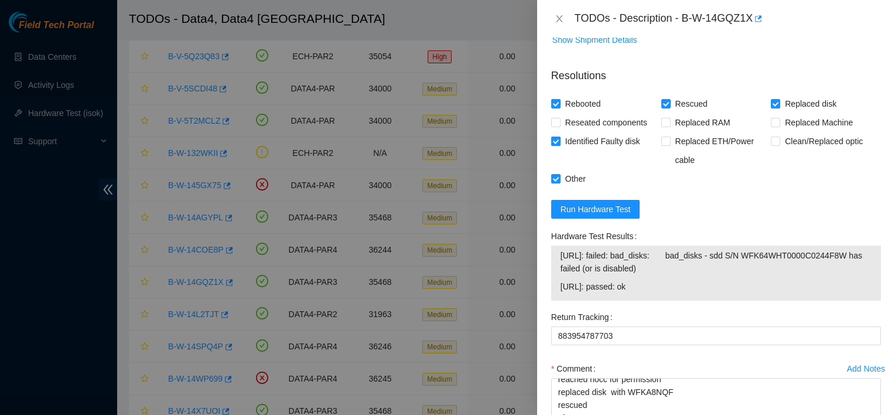
click at [572, 137] on span "Identified Faulty disk" at bounding box center [602, 141] width 84 height 19
click at [559, 137] on input "Identified Faulty disk" at bounding box center [555, 140] width 8 height 8
checkbox input "false"
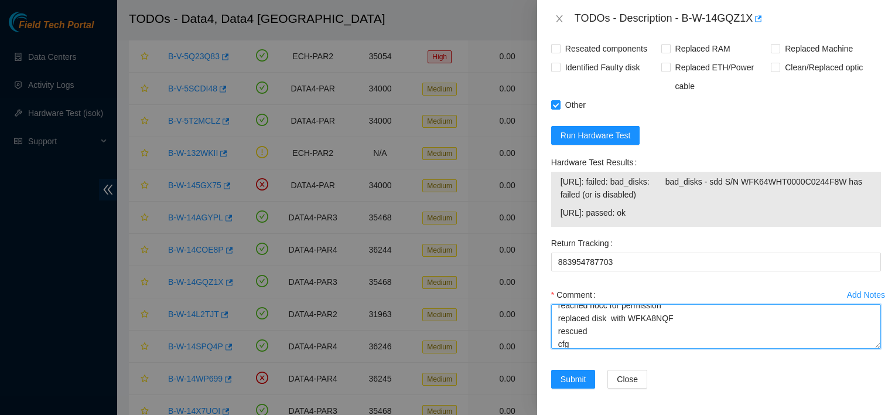
click at [605, 318] on textarea "reached nocc for permission replaced disk with WFKA8NQF rescued cfg rebooted" at bounding box center [716, 326] width 330 height 45
paste textarea "WFK0WHP70000E842E6AE"
click at [635, 341] on textarea "reached nocc for permission replaced disk WFK0WHP70000E842E6AE with WFKA8NQF re…" at bounding box center [716, 326] width 330 height 45
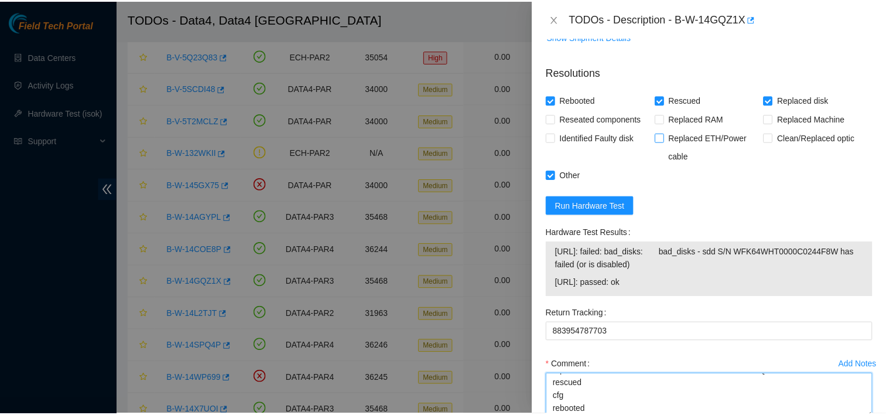
scroll to position [616, 0]
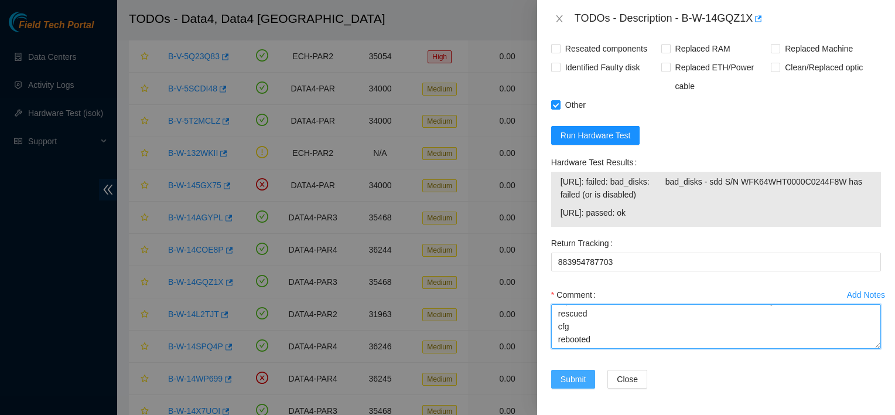
type textarea "reached nocc for permission replaced disk WFK0WHP70000E842E6AE with WFKA8NQF re…"
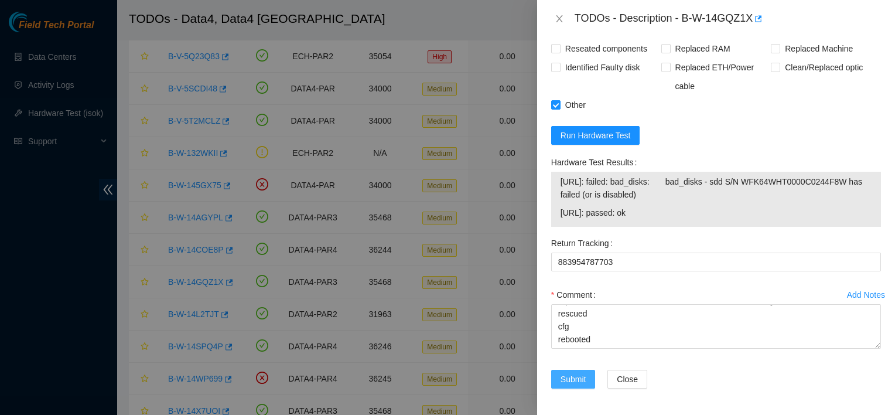
click at [574, 376] on span "Submit" at bounding box center [573, 378] width 26 height 13
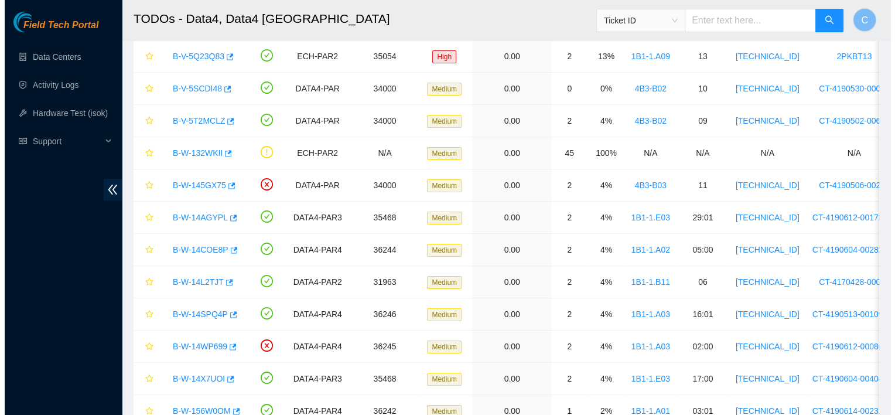
scroll to position [314, 0]
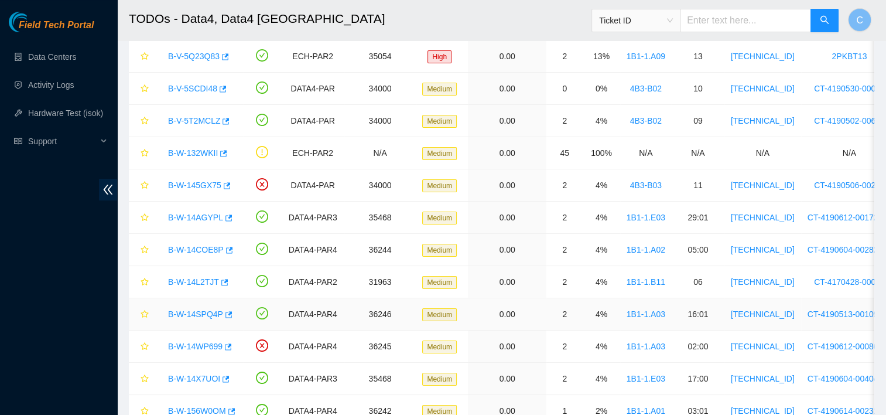
click at [203, 311] on link "B-W-14SPQ4P" at bounding box center [195, 313] width 55 height 9
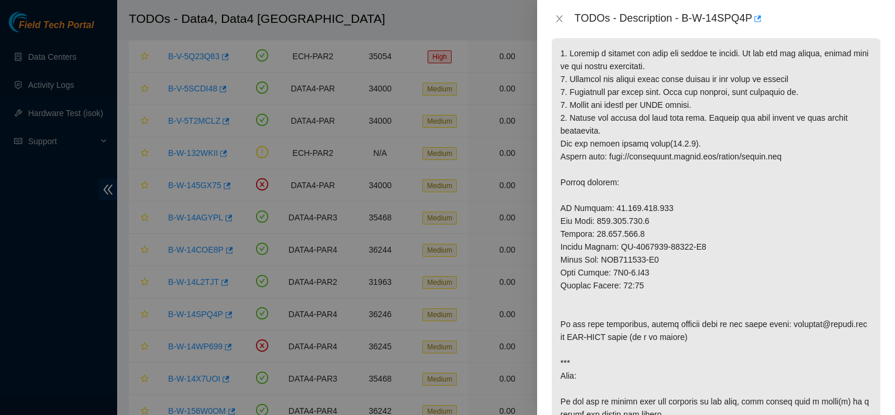
scroll to position [199, 0]
drag, startPoint x: 681, startPoint y: 16, endPoint x: 752, endPoint y: 9, distance: 71.8
click at [752, 9] on body "Field Tech Portal Data Centers Activity Logs Hardware Test (isok) Support TODOs…" at bounding box center [443, 121] width 886 height 415
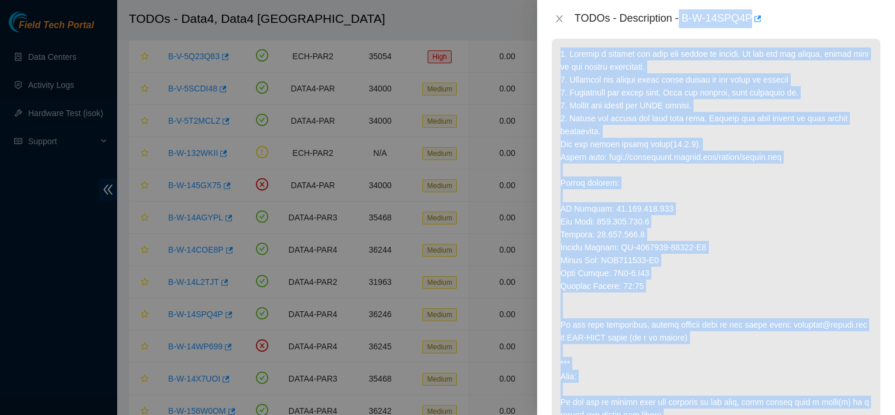
drag, startPoint x: 752, startPoint y: 9, endPoint x: 733, endPoint y: 15, distance: 19.5
click at [733, 15] on div "TODOs - Description - B-W-14SPQ4P" at bounding box center [728, 18] width 306 height 19
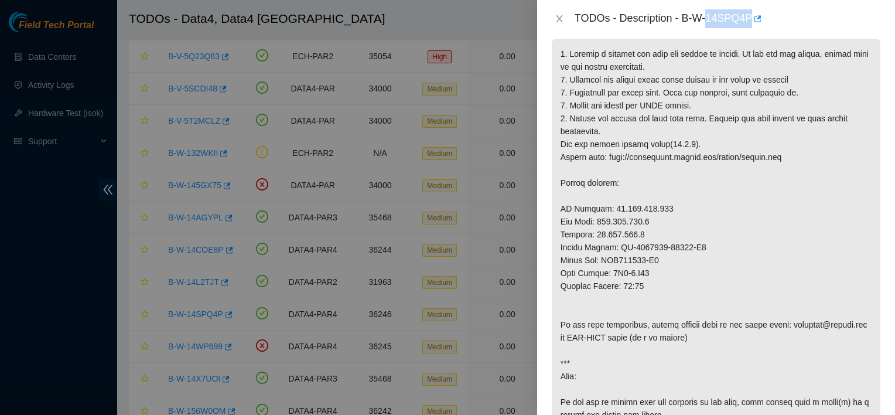
click at [733, 15] on div "TODOs - Description - B-W-14SPQ4P" at bounding box center [728, 18] width 306 height 19
drag, startPoint x: 733, startPoint y: 15, endPoint x: 717, endPoint y: 15, distance: 15.8
click at [717, 15] on div "TODOs - Description - B-W-14SPQ4P" at bounding box center [728, 18] width 306 height 19
drag, startPoint x: 717, startPoint y: 15, endPoint x: 752, endPoint y: 7, distance: 35.4
click at [752, 7] on div "TODOs - Description - B-W-14SPQ4P" at bounding box center [716, 18] width 358 height 37
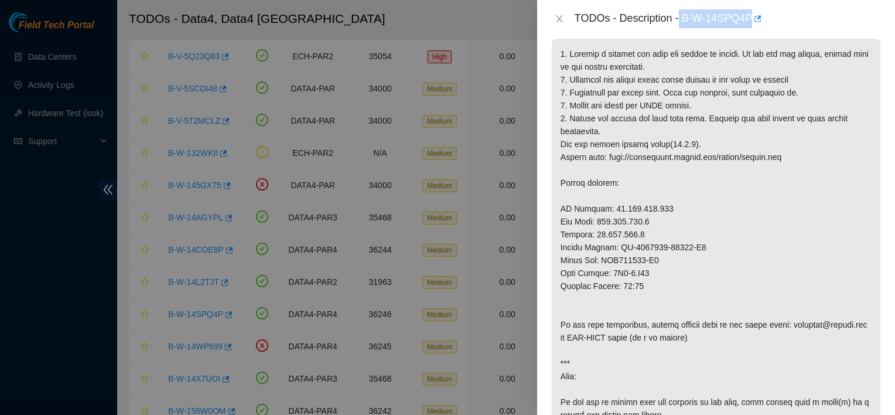
copy div "B-W-14SPQ4P"
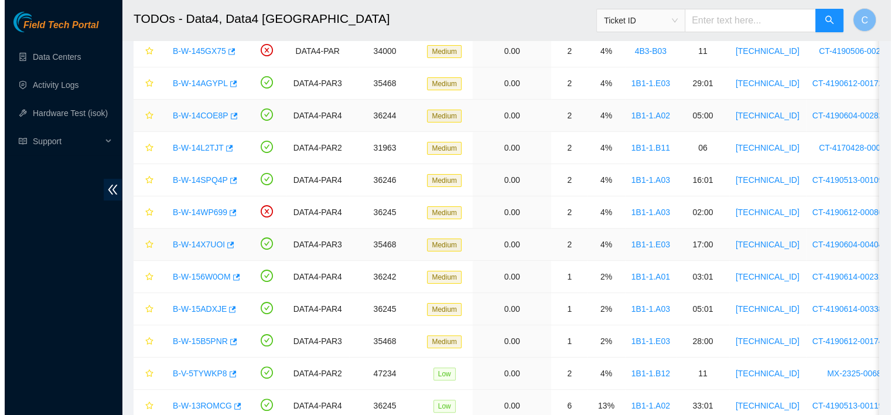
scroll to position [302, 0]
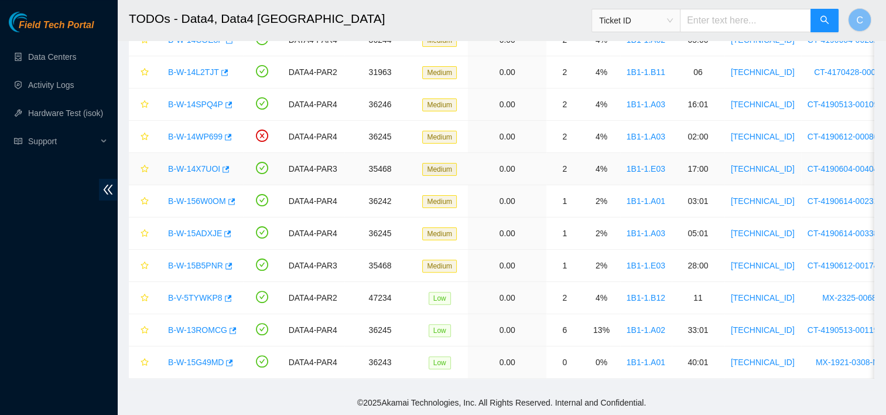
click at [203, 164] on link "B-W-14X7UOI" at bounding box center [194, 168] width 52 height 9
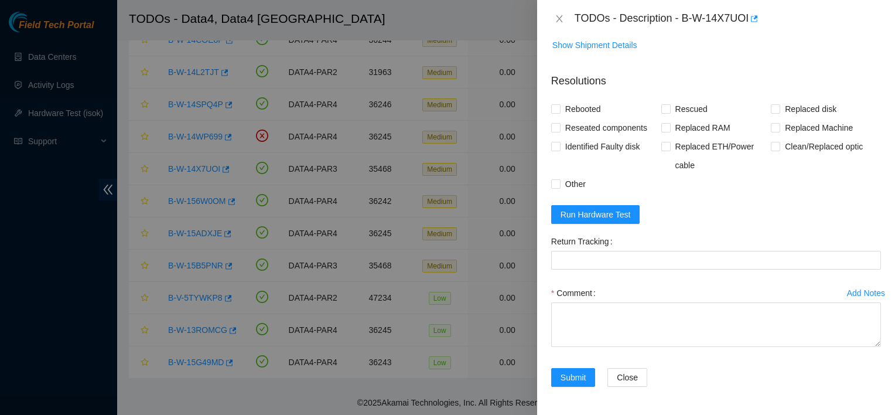
scroll to position [716, 0]
click at [607, 218] on span "Run Hardware Test" at bounding box center [595, 214] width 70 height 13
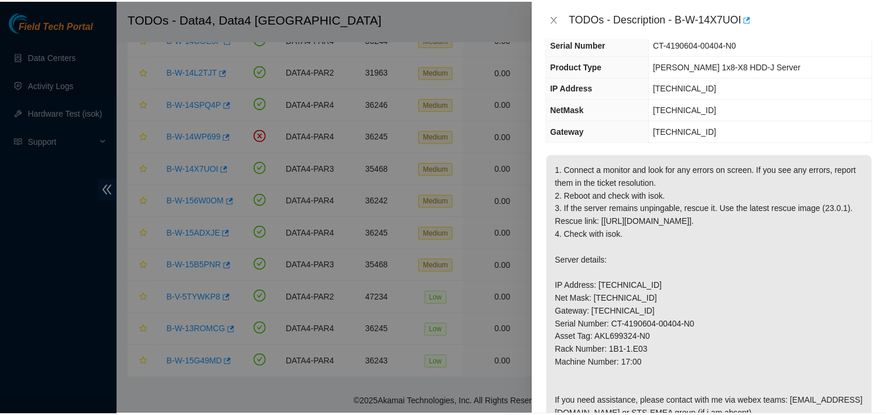
scroll to position [0, 0]
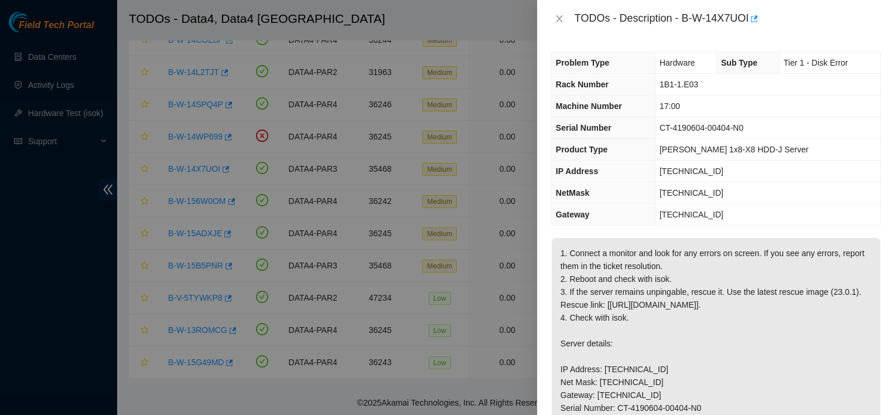
click at [300, 382] on div at bounding box center [447, 207] width 895 height 415
click at [560, 19] on icon "close" at bounding box center [559, 18] width 9 height 9
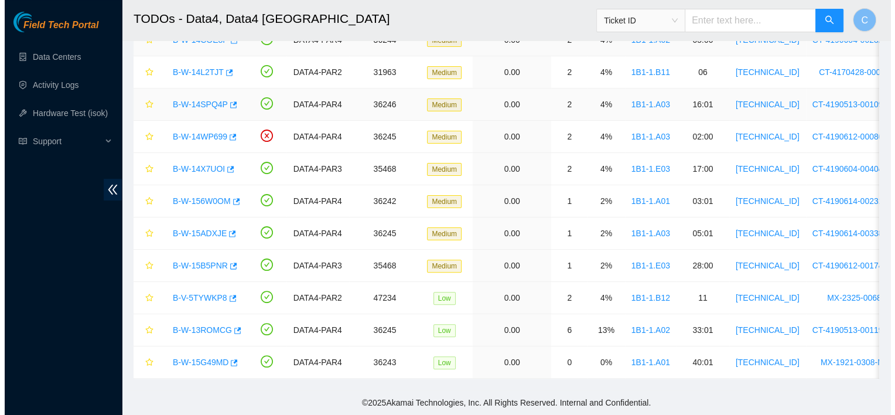
scroll to position [302, 0]
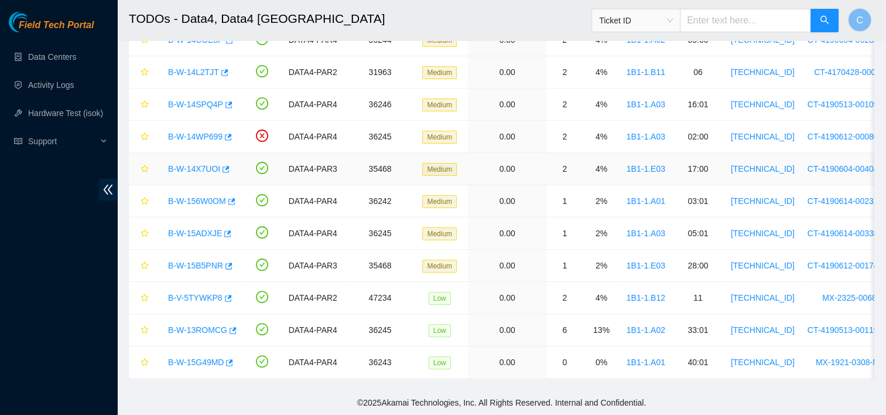
click at [201, 164] on link "B-W-14X7UOI" at bounding box center [194, 168] width 52 height 9
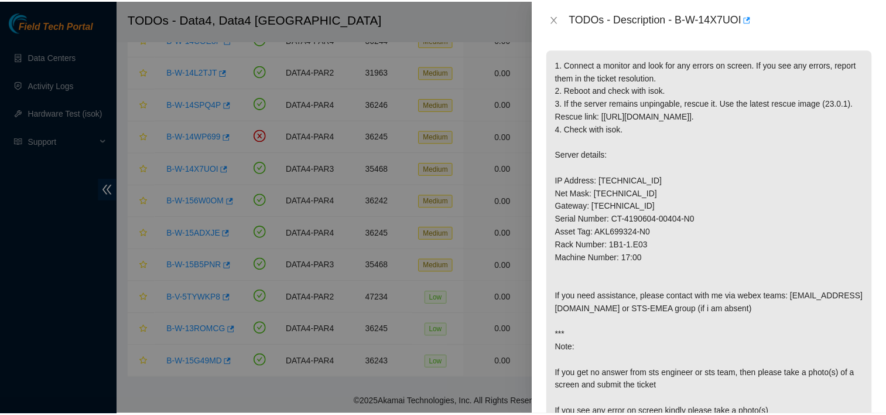
scroll to position [189, 0]
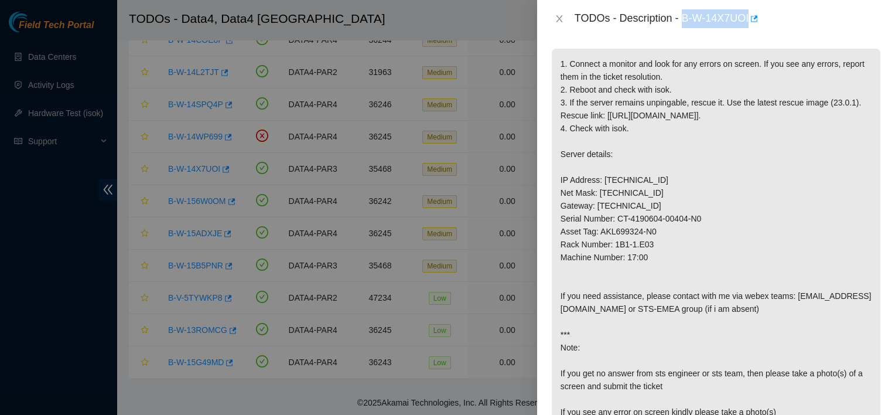
drag, startPoint x: 685, startPoint y: 13, endPoint x: 750, endPoint y: 7, distance: 64.7
click at [750, 7] on div "TODOs - Description - B-W-14X7UOI" at bounding box center [716, 18] width 358 height 37
copy div "B-W-14X7UOI"
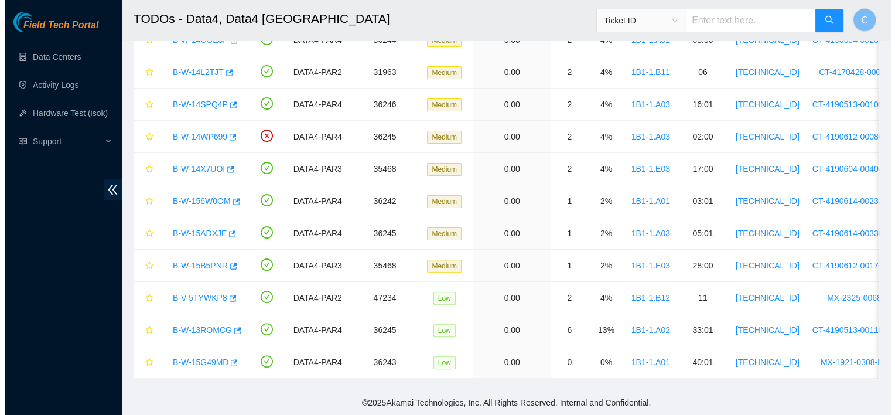
scroll to position [206, 0]
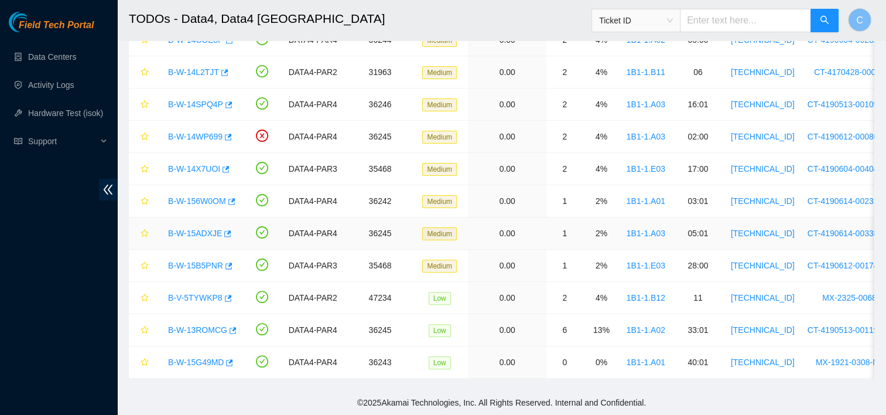
click at [203, 228] on link "B-W-15ADXJE" at bounding box center [195, 232] width 54 height 9
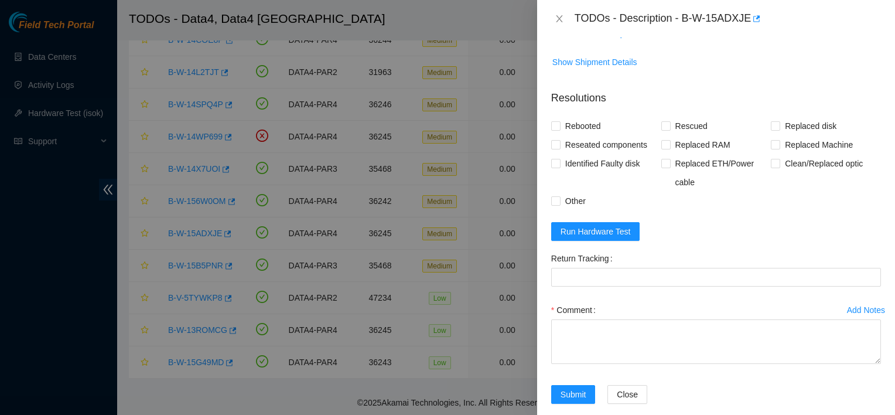
scroll to position [746, 0]
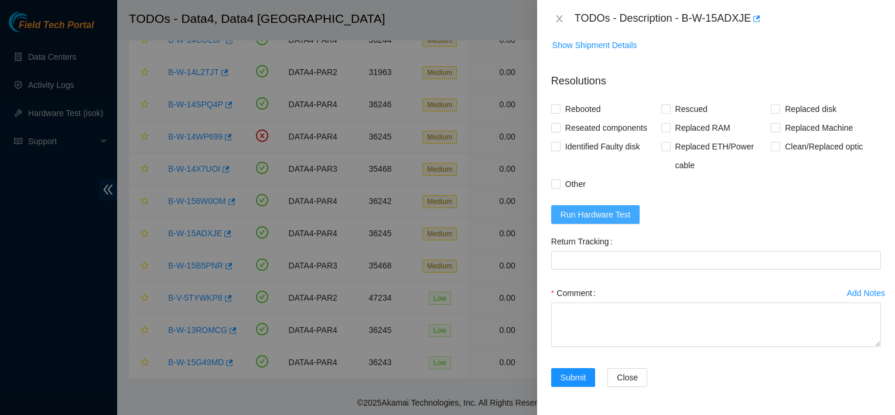
click at [590, 214] on span "Run Hardware Test" at bounding box center [595, 214] width 70 height 13
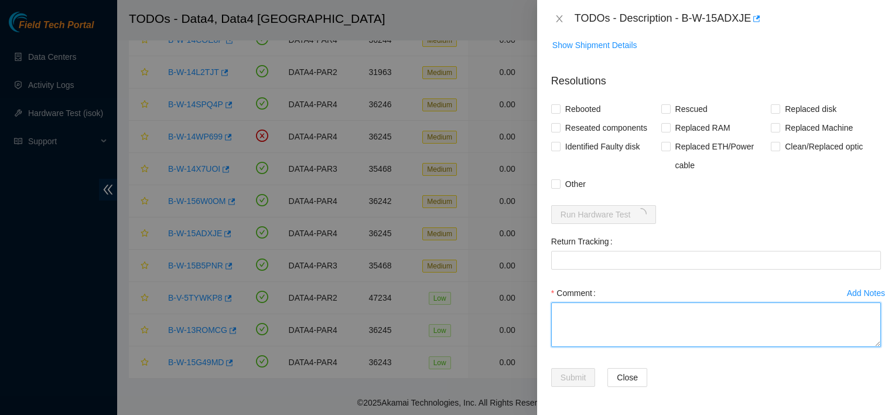
click at [794, 344] on textarea "Comment" at bounding box center [716, 324] width 330 height 45
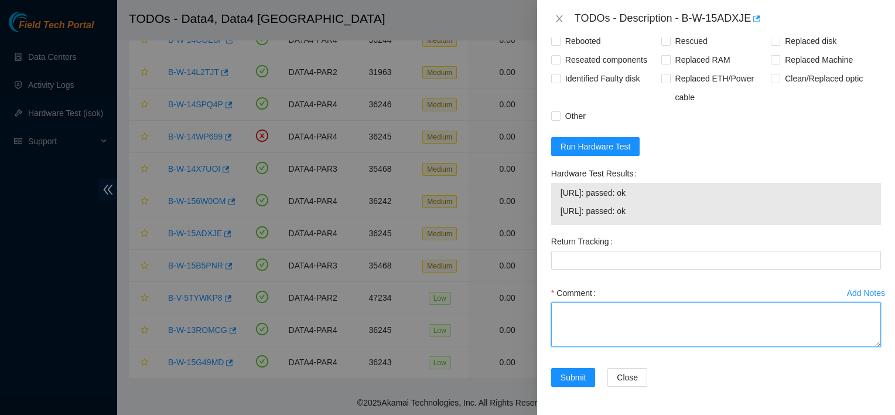
scroll to position [772, 0]
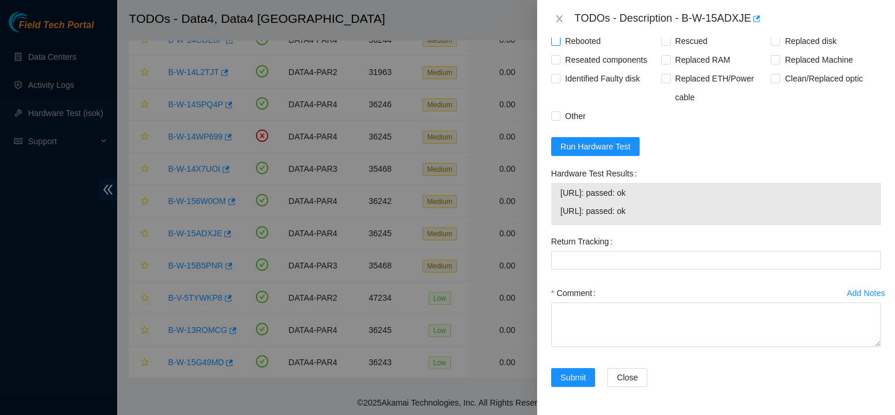
click at [577, 50] on span "Rebooted" at bounding box center [582, 41] width 45 height 19
click at [559, 45] on input "Rebooted" at bounding box center [555, 40] width 8 height 8
checkbox input "true"
click at [691, 50] on span "Rescued" at bounding box center [692, 41] width 42 height 19
click at [669, 45] on input "Rescued" at bounding box center [665, 40] width 8 height 8
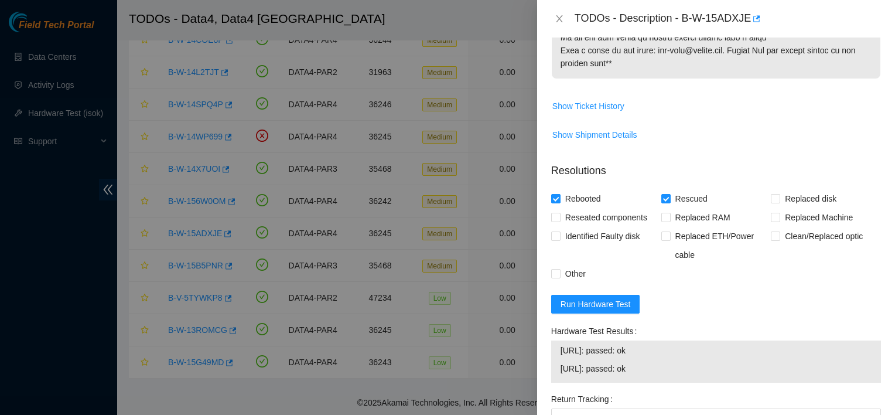
scroll to position [814, 0]
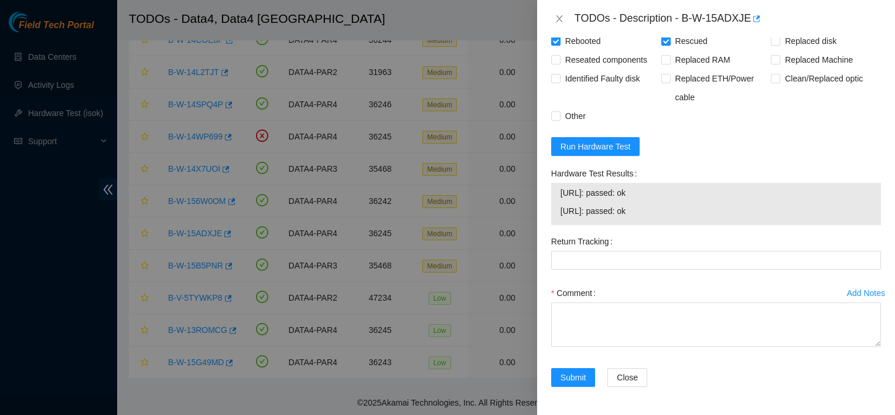
click at [682, 36] on div "TODOs - Description - B-W-15ADXJE" at bounding box center [716, 18] width 358 height 37
click at [677, 45] on span "Rescued" at bounding box center [692, 41] width 42 height 19
click at [669, 45] on input "Rescued" at bounding box center [665, 40] width 8 height 8
checkbox input "false"
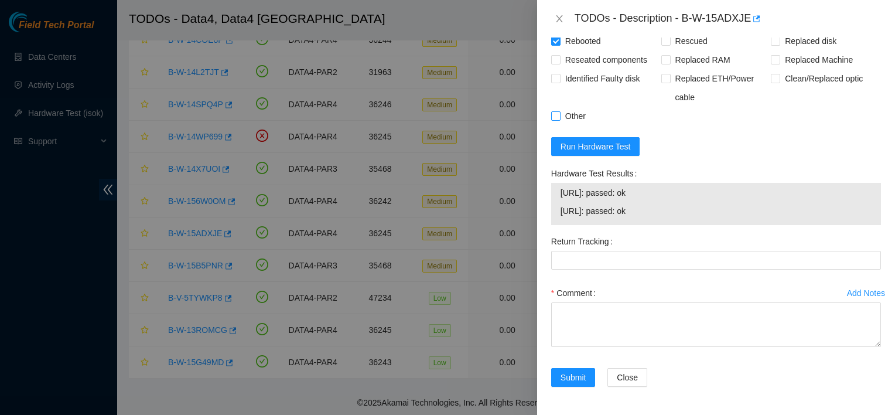
click at [582, 118] on span "Other" at bounding box center [575, 116] width 30 height 19
click at [559, 118] on input "Other" at bounding box center [555, 115] width 8 height 8
checkbox input "true"
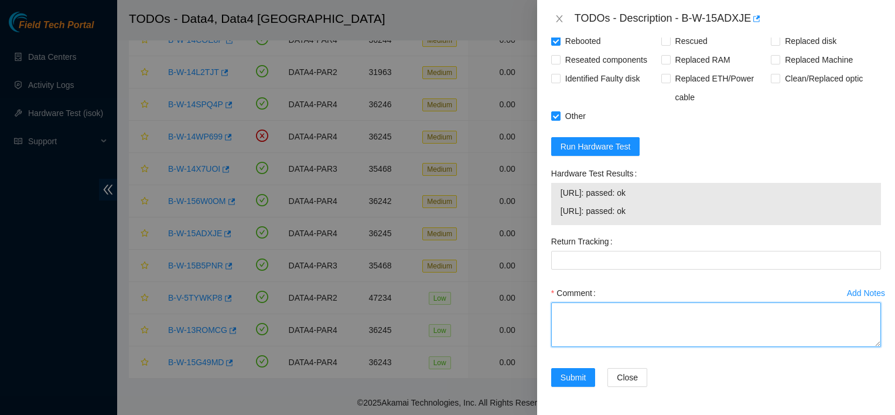
click at [604, 305] on textarea "Comment" at bounding box center [716, 324] width 330 height 45
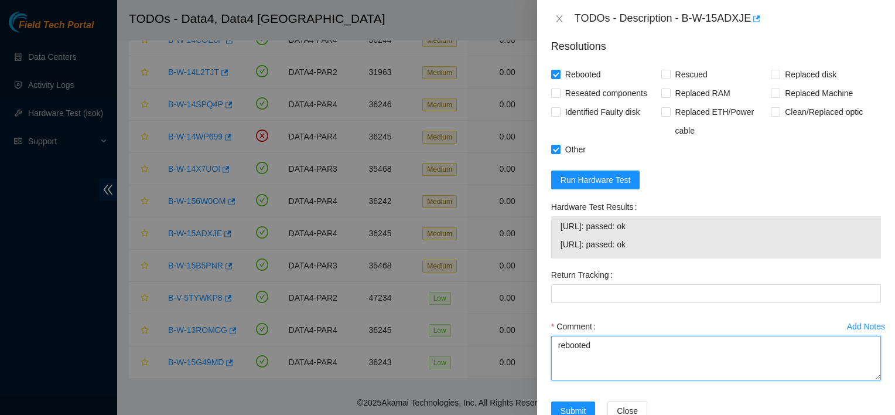
scroll to position [814, 0]
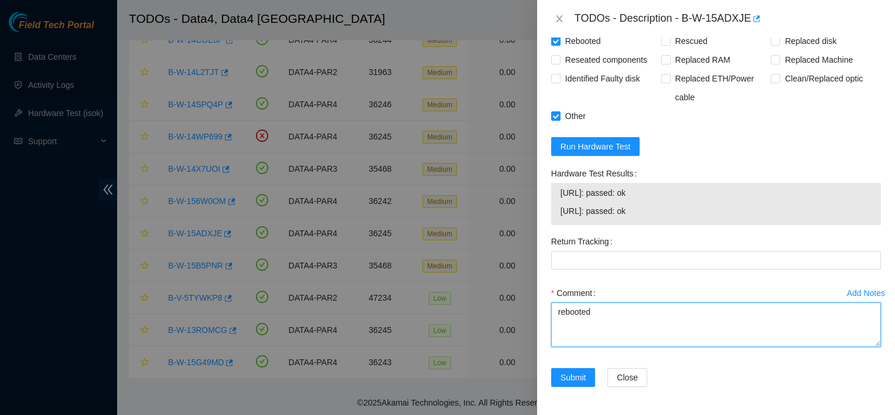
click at [593, 340] on textarea "rebooted" at bounding box center [716, 324] width 330 height 45
type textarea "rebooted"
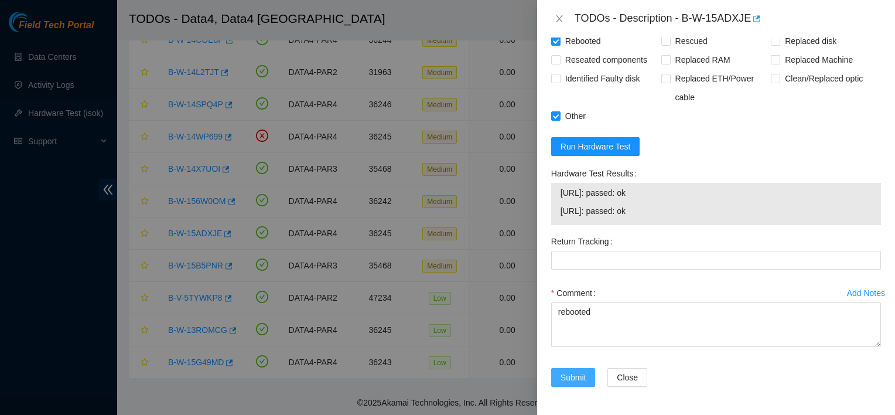
click at [584, 373] on span "Submit" at bounding box center [573, 377] width 26 height 13
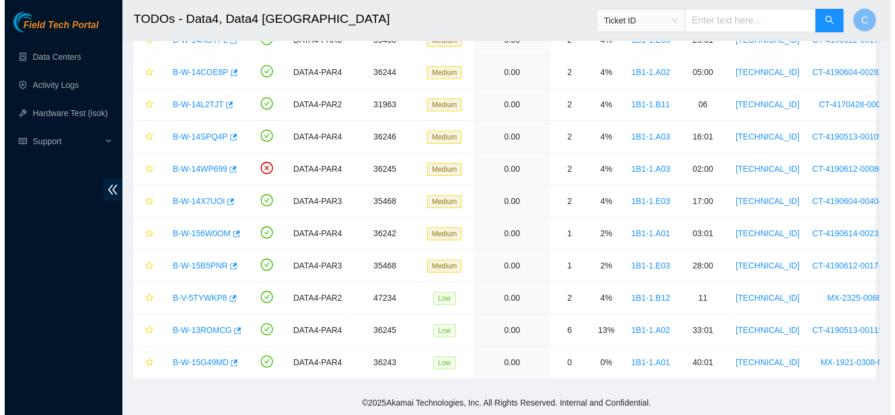
scroll to position [314, 0]
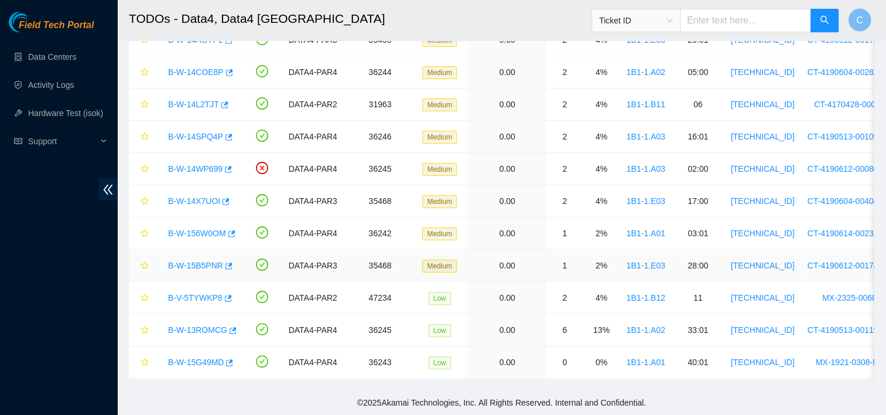
click at [210, 261] on link "B-W-15B5PNR" at bounding box center [195, 265] width 55 height 9
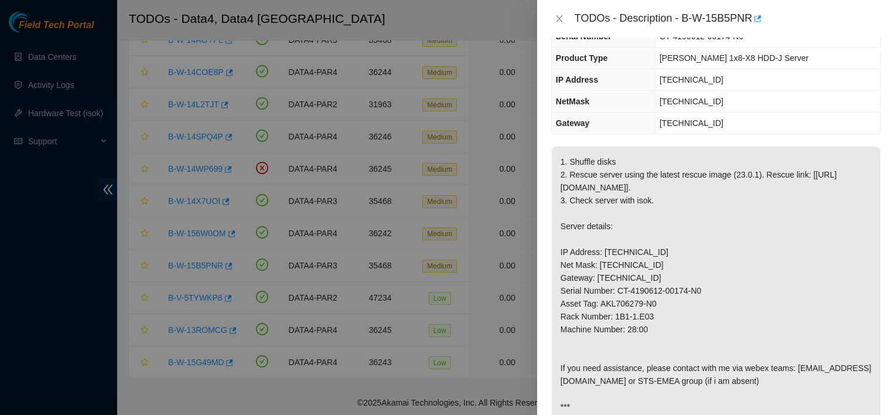
scroll to position [0, 0]
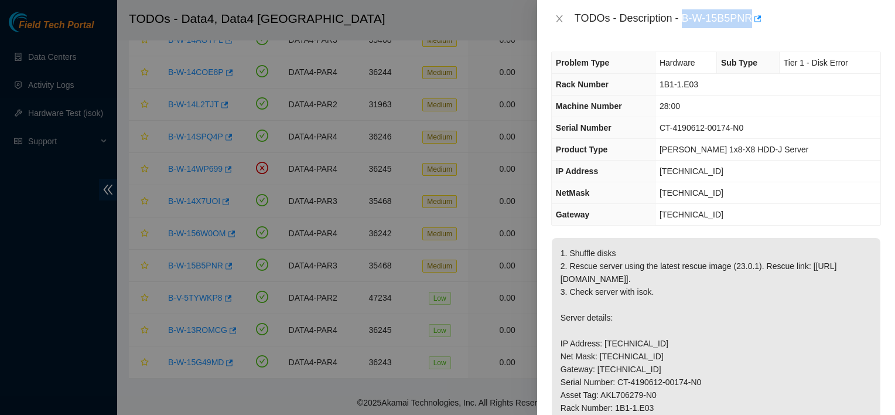
drag, startPoint x: 682, startPoint y: 16, endPoint x: 751, endPoint y: 12, distance: 69.8
click at [751, 12] on div "TODOs - Description - B-W-15B5PNR" at bounding box center [728, 18] width 306 height 19
copy div "B-W-15B5PNR"
click at [818, 120] on td "CT-4190612-00174-N0" at bounding box center [767, 128] width 225 height 22
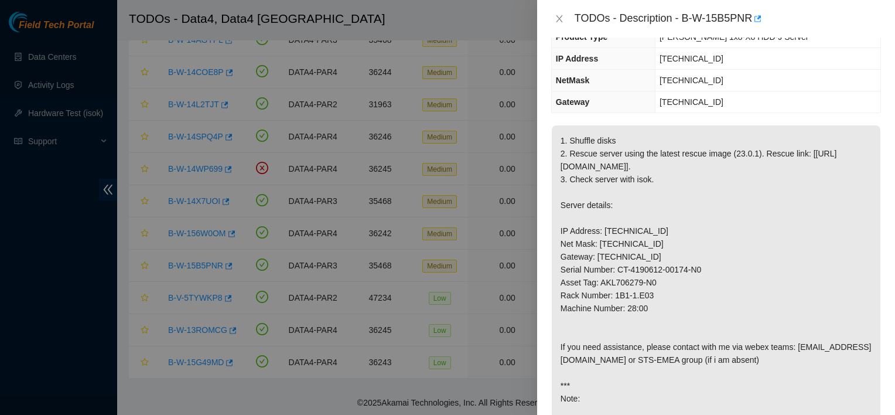
scroll to position [112, 0]
click at [817, 104] on td "23.15.179.1" at bounding box center [767, 102] width 225 height 22
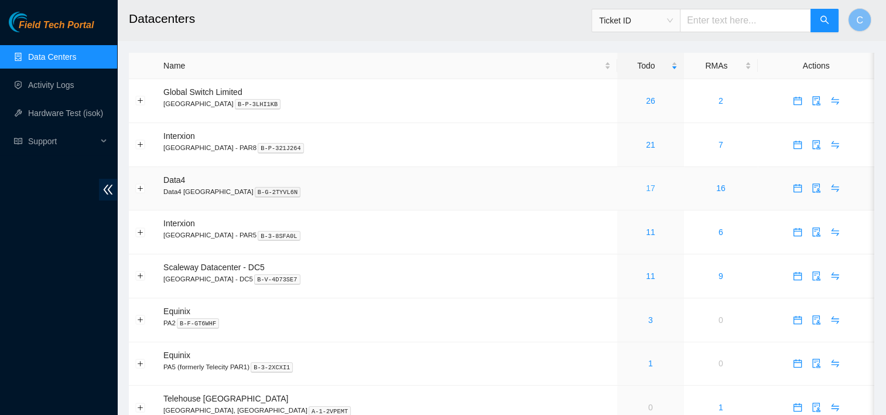
click at [646, 188] on link "17" at bounding box center [650, 187] width 9 height 9
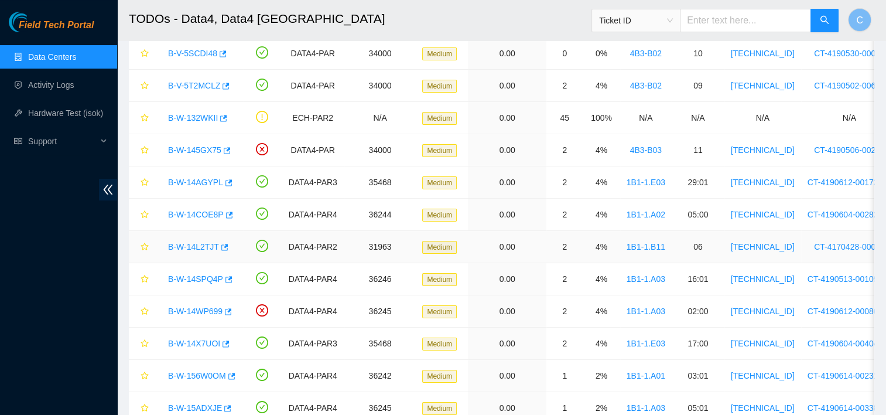
scroll to position [122, 0]
click at [211, 281] on link "B-W-14SPQ4P" at bounding box center [195, 277] width 55 height 9
click at [886, 5] on div "TODOs - Description - undefined Problem Type N/A Rack Number N/A Machine Number…" at bounding box center [886, 207] width 0 height 415
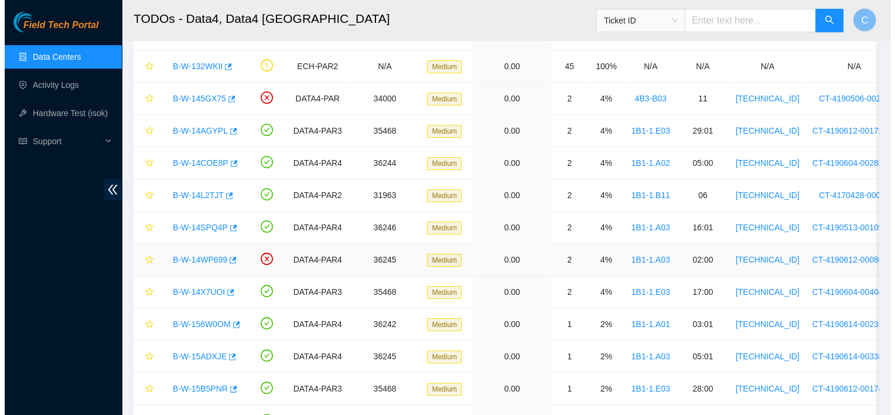
scroll to position [203, 0]
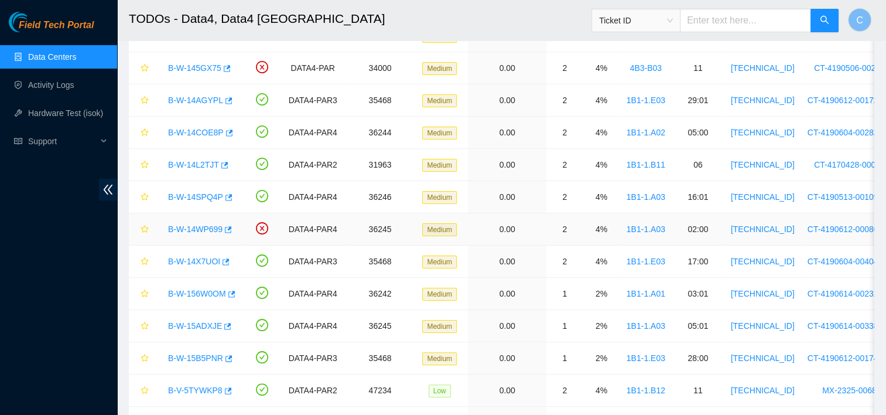
click at [206, 225] on link "B-W-14WP699" at bounding box center [195, 228] width 54 height 9
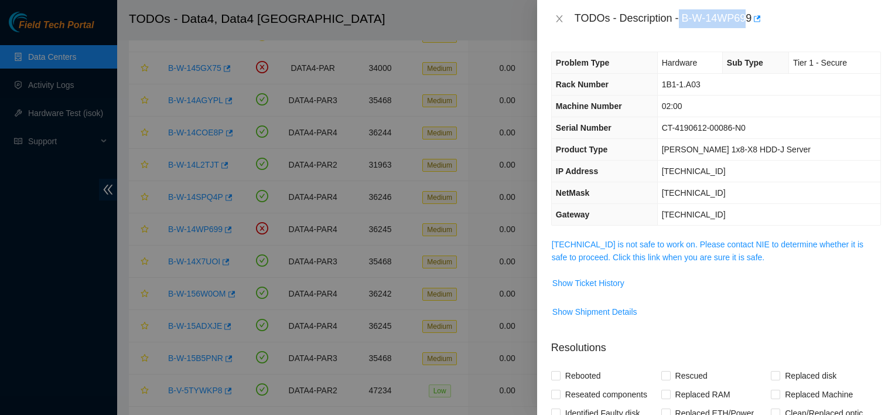
drag, startPoint x: 750, startPoint y: 15, endPoint x: 679, endPoint y: 18, distance: 70.3
click at [679, 18] on div "TODOs - Description - B-W-14WP699" at bounding box center [728, 18] width 306 height 19
copy div "B-W-14WP69"
click at [601, 279] on span "Show Ticket History" at bounding box center [588, 282] width 72 height 13
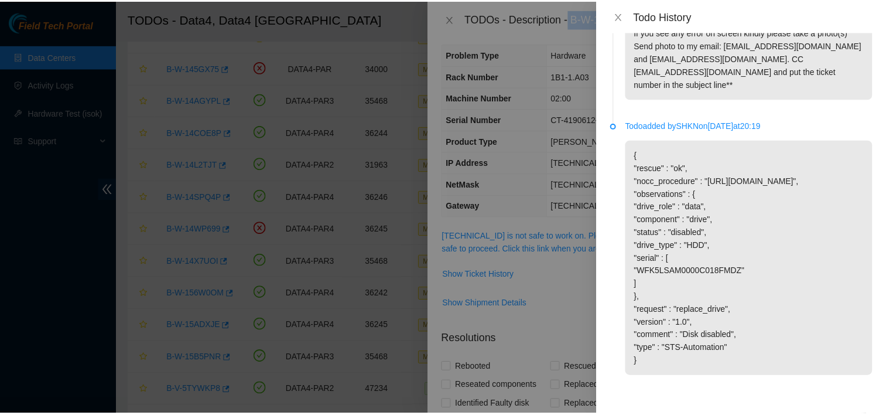
scroll to position [449, 0]
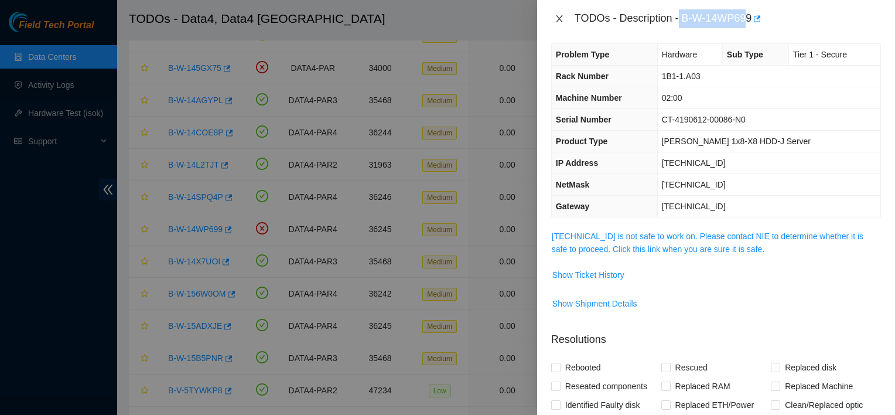
click at [560, 20] on icon "close" at bounding box center [559, 18] width 6 height 7
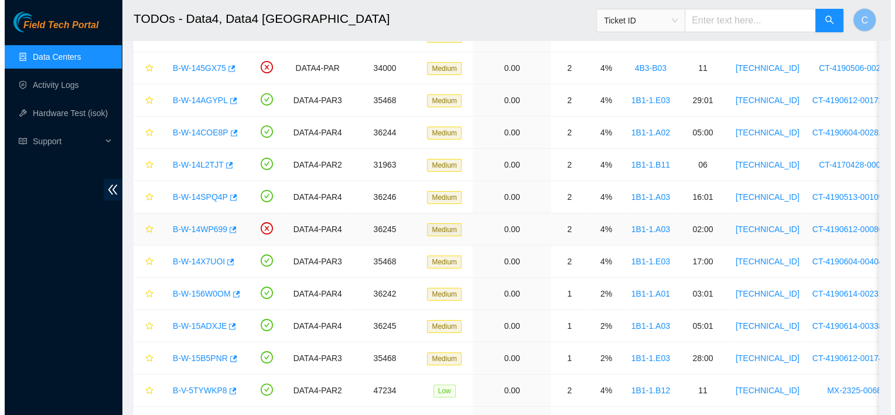
scroll to position [302, 0]
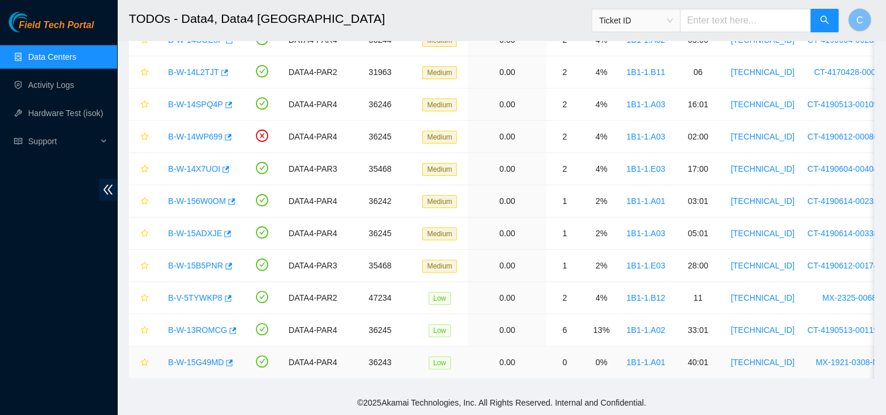
click at [201, 357] on link "B-W-15G49MD" at bounding box center [196, 361] width 56 height 9
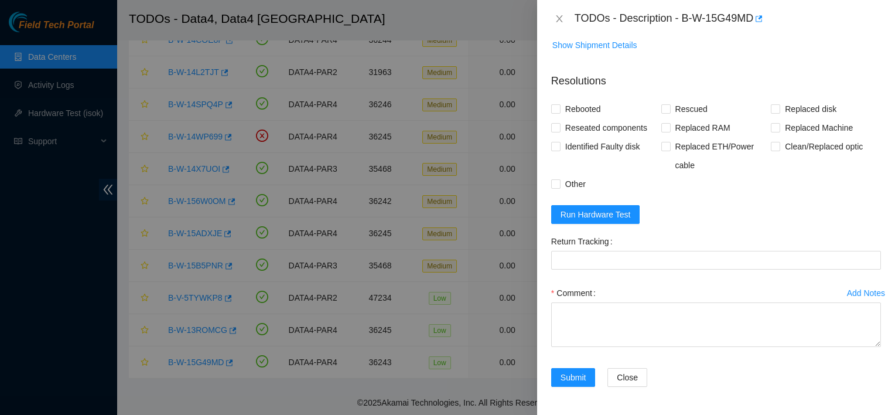
scroll to position [716, 0]
click at [608, 212] on span "Run Hardware Test" at bounding box center [595, 214] width 70 height 13
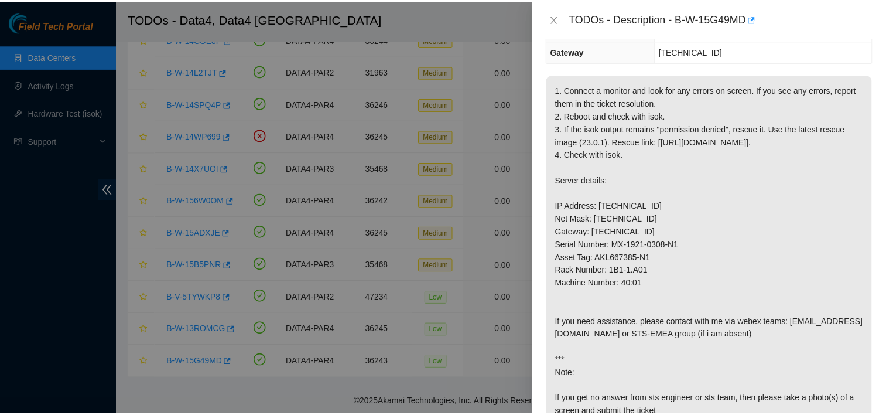
scroll to position [161, 0]
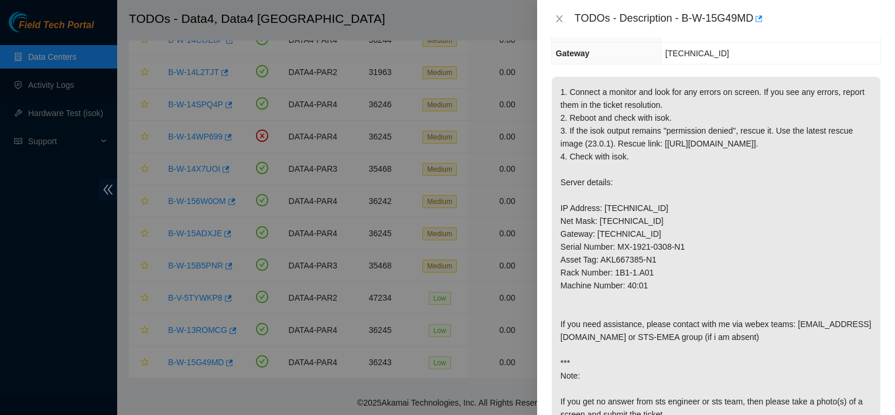
click at [439, 37] on div at bounding box center [447, 207] width 895 height 415
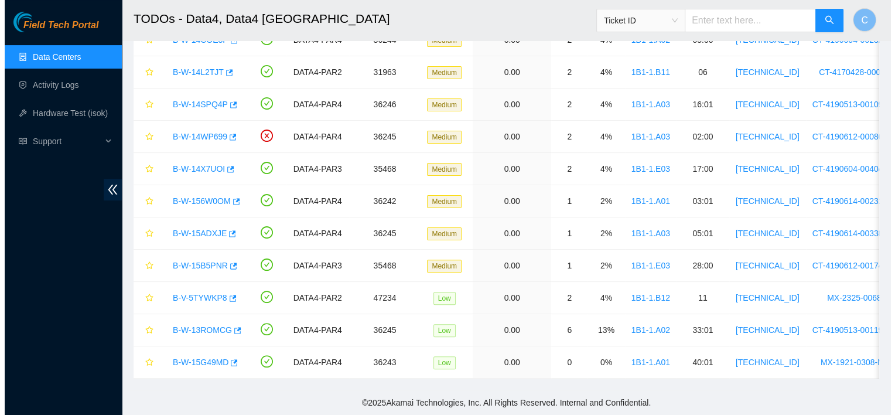
scroll to position [199, 0]
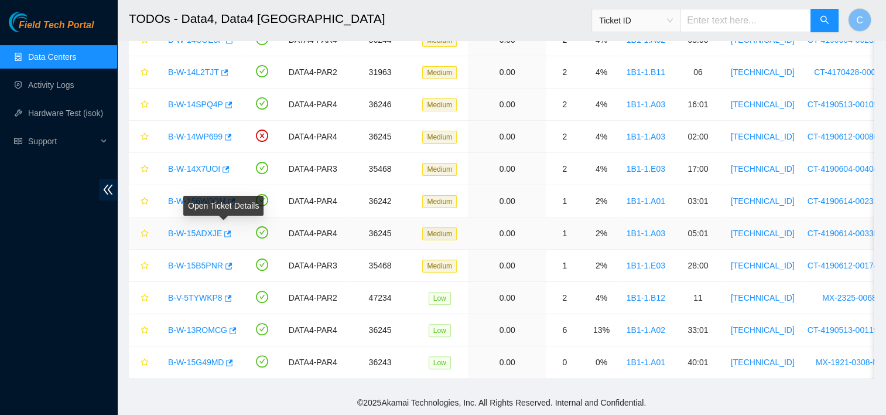
click at [213, 196] on div "Open Ticket Details" at bounding box center [223, 206] width 80 height 20
click at [208, 196] on link "B-W-156W0OM" at bounding box center [197, 200] width 58 height 9
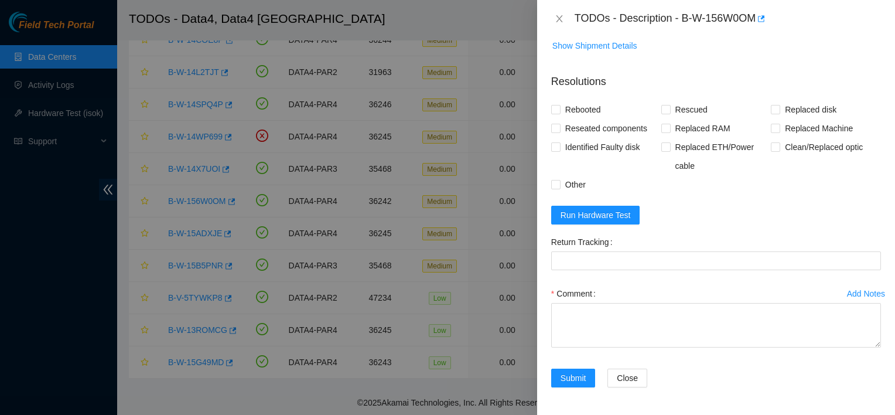
scroll to position [641, 0]
click at [598, 221] on span "Run Hardware Test" at bounding box center [595, 214] width 70 height 13
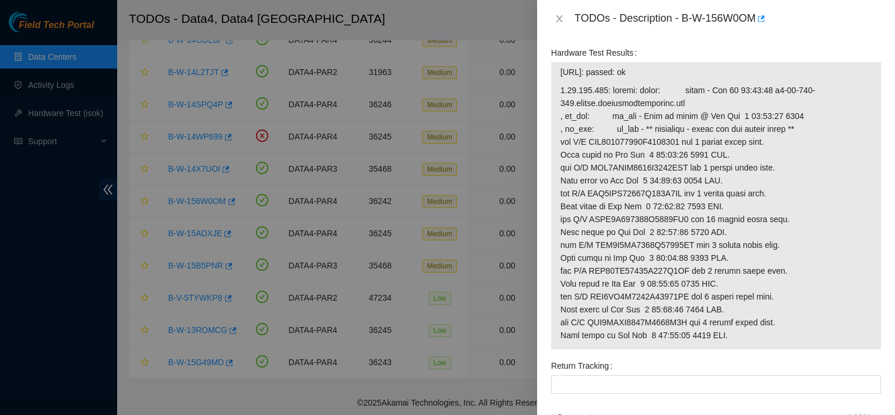
scroll to position [870, 0]
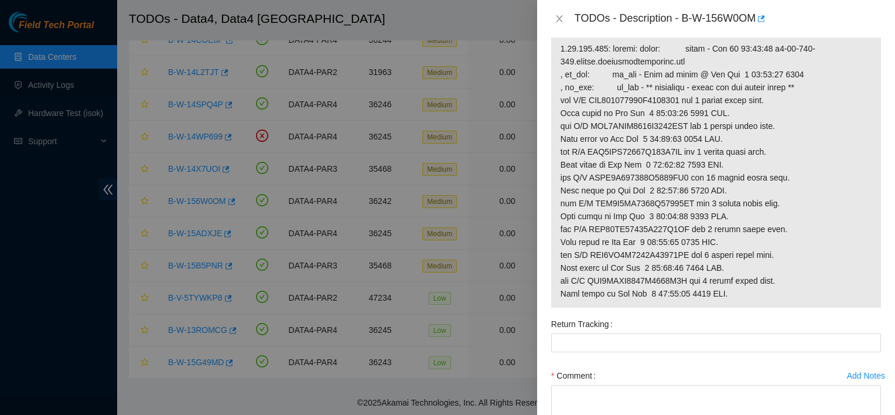
click at [761, 290] on span at bounding box center [715, 171] width 311 height 258
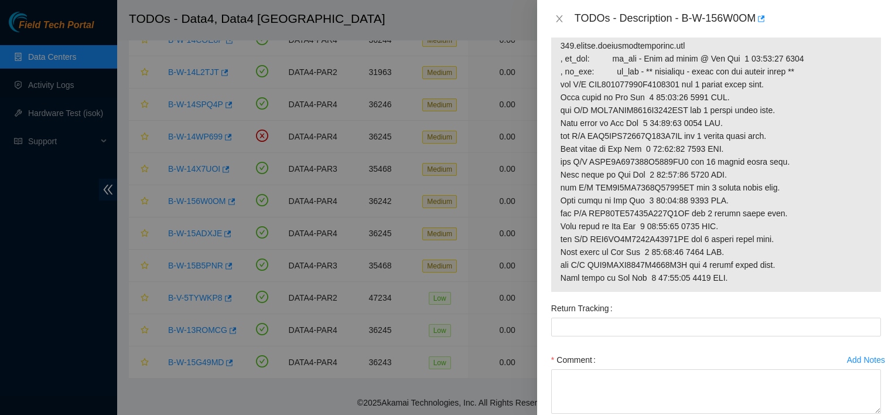
scroll to position [886, 0]
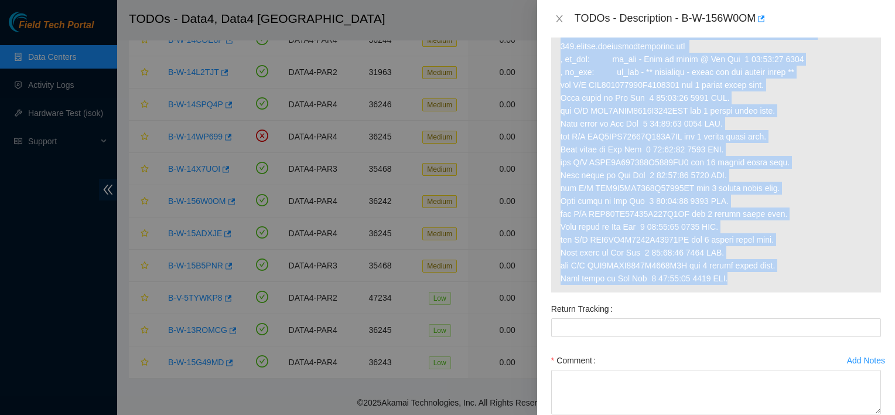
drag, startPoint x: 728, startPoint y: 324, endPoint x: 543, endPoint y: 87, distance: 300.5
click at [543, 87] on div "Problem Type Hardware Sub Type Tier 1 - Disk Error Rack Number 1B1-1.A01 Machin…" at bounding box center [716, 225] width 358 height 377
copy tbody "[URL]: passed: ok [URL]: failed: dmesg: dmesg - [DATE] 04:58:07 [DOMAIN_NAME] ,…"
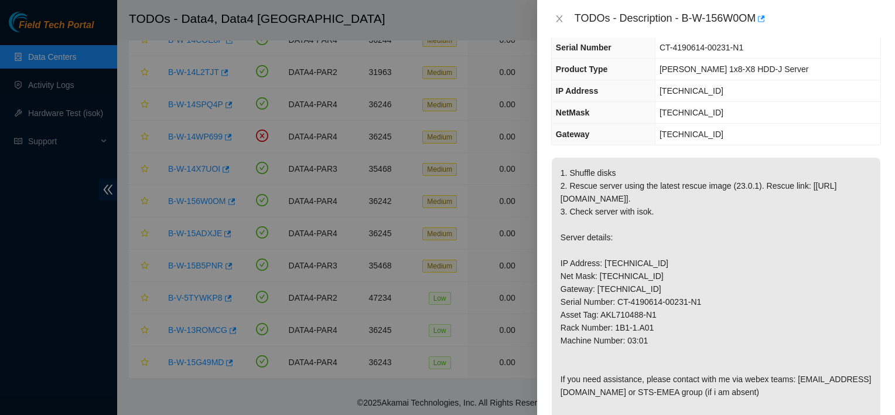
scroll to position [75, 0]
